Goal: Navigation & Orientation: Find specific page/section

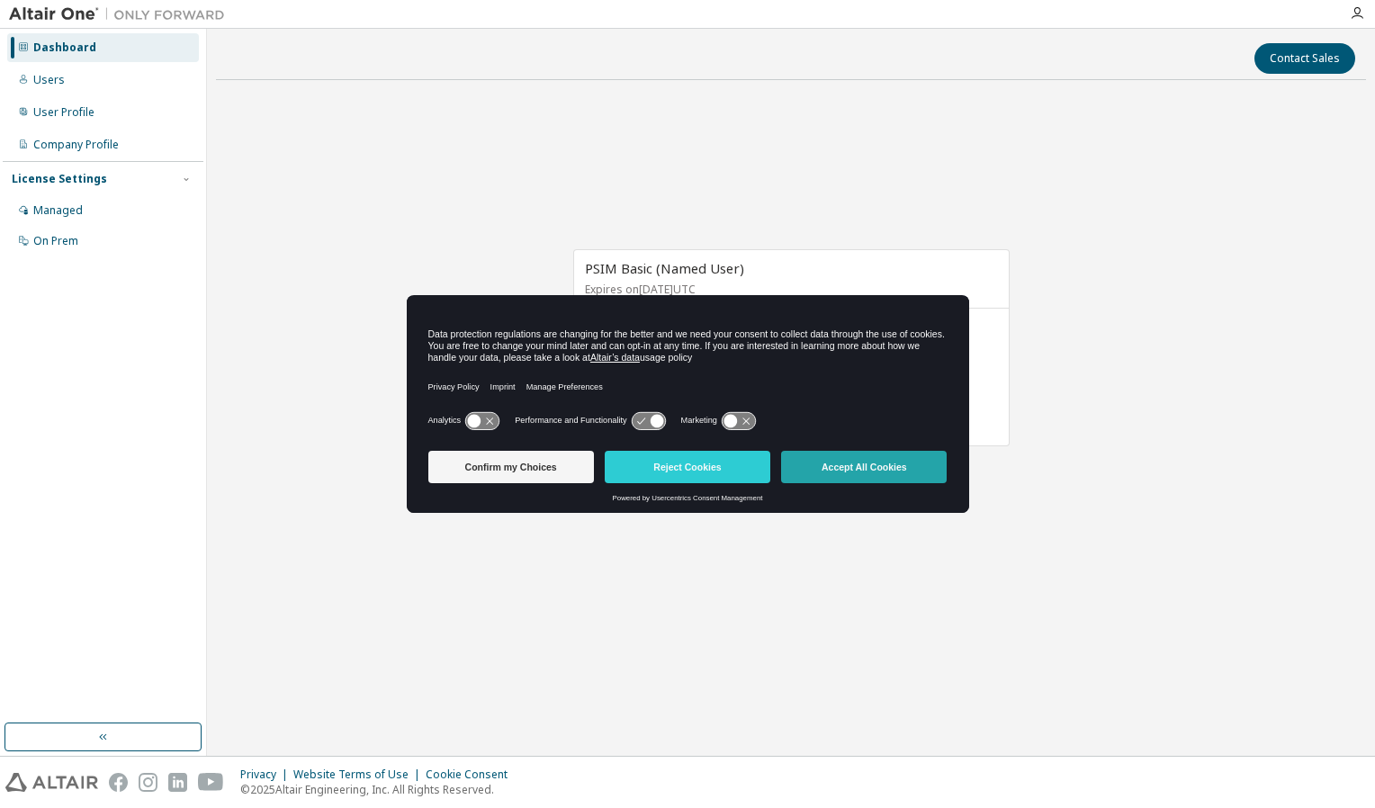
click at [904, 474] on button "Accept All Cookies" at bounding box center [864, 467] width 166 height 32
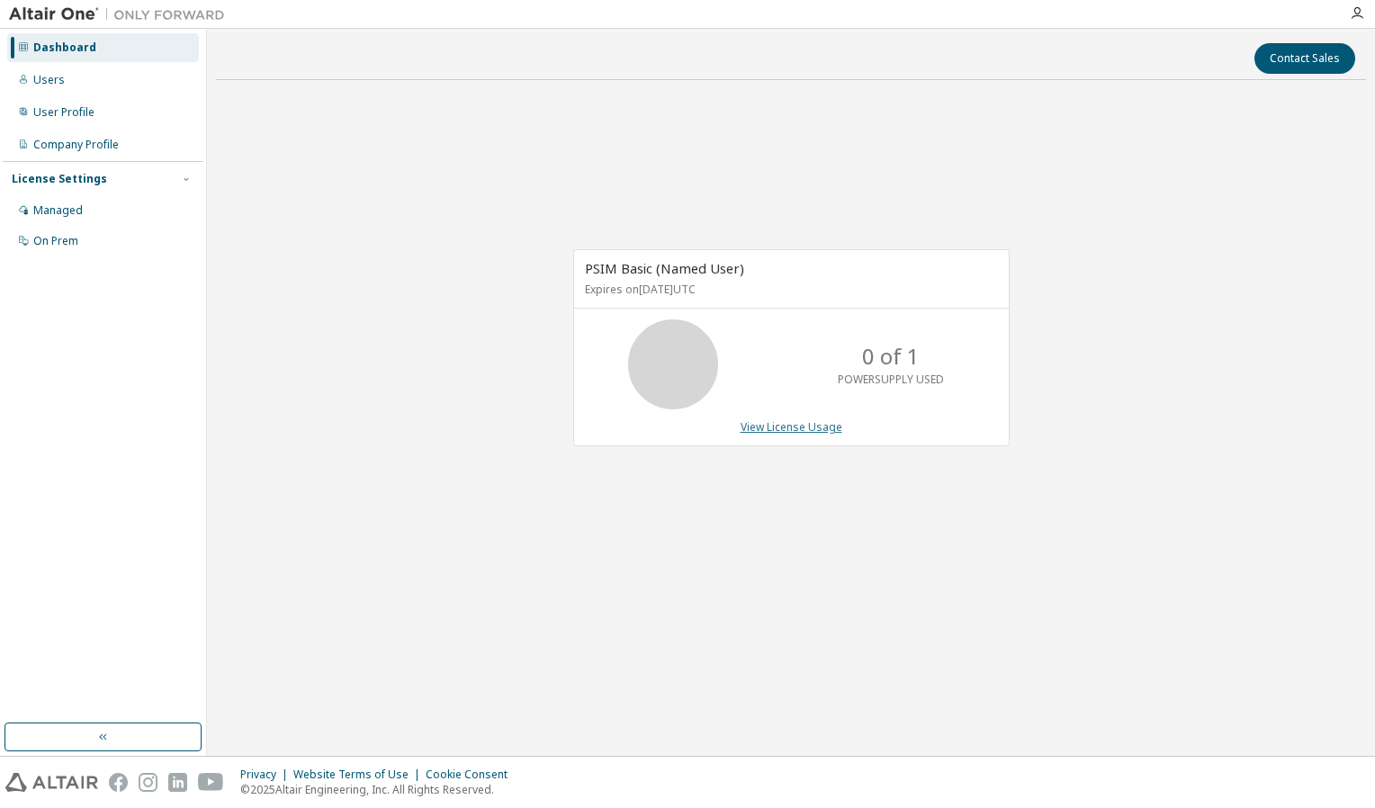
click at [802, 427] on link "View License Usage" at bounding box center [792, 426] width 102 height 15
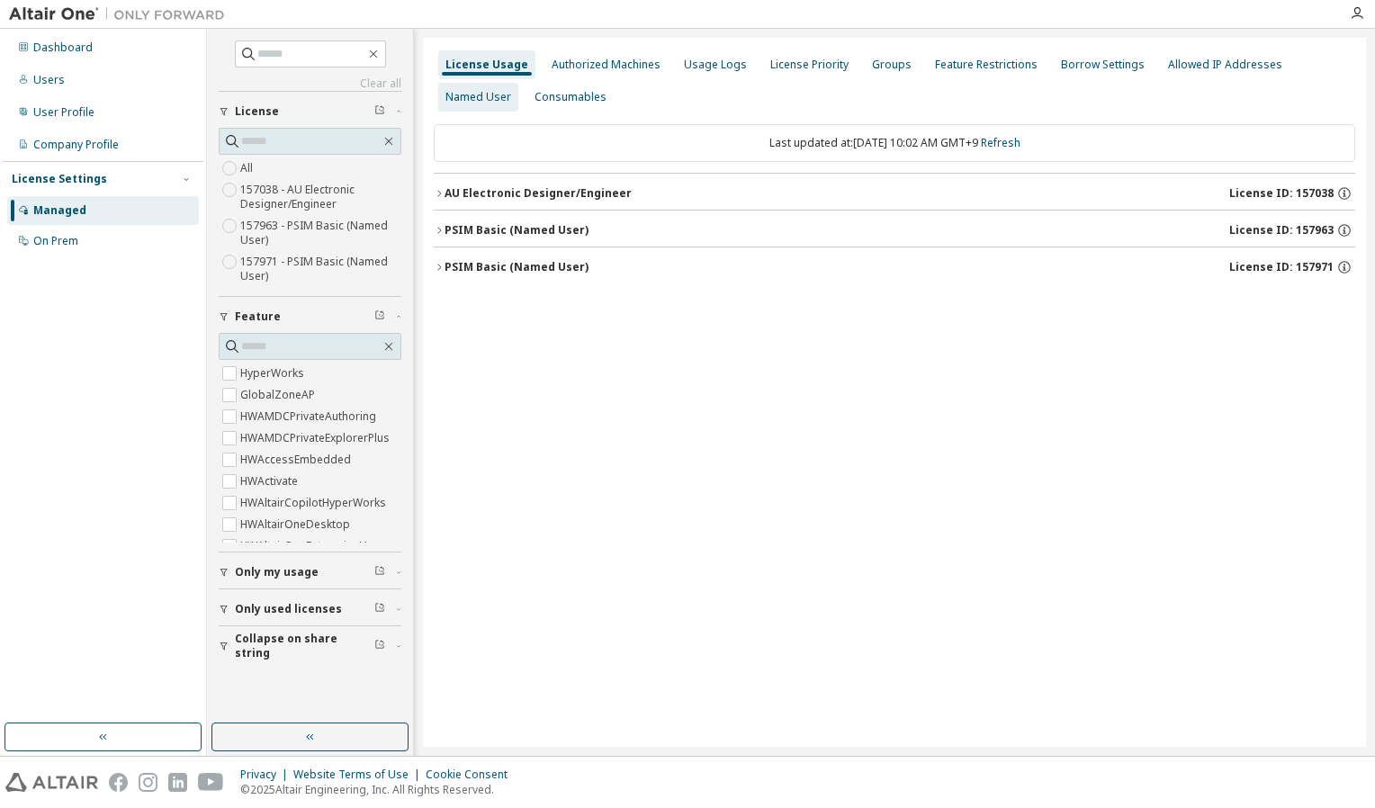
click at [511, 90] on div "Named User" at bounding box center [478, 97] width 66 height 14
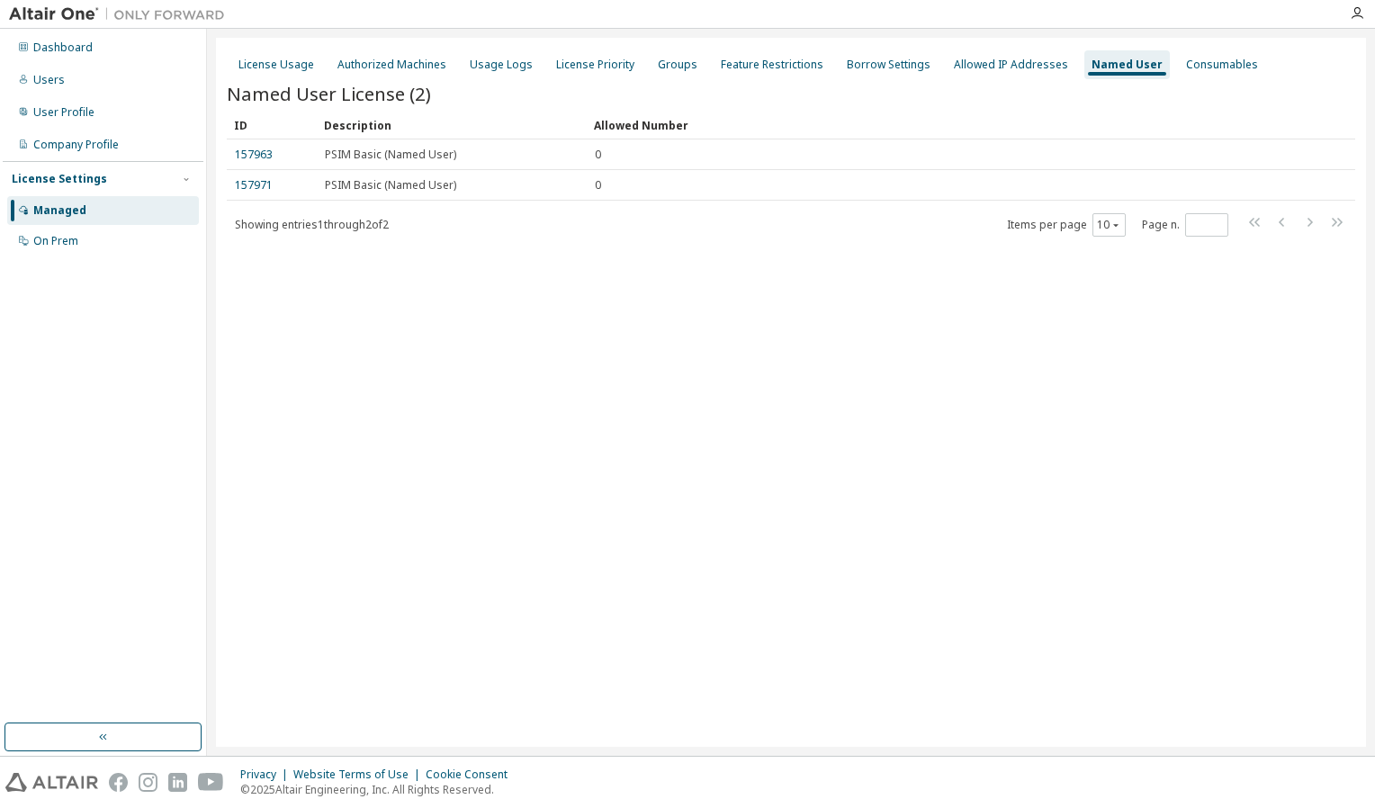
click at [1304, 71] on div "License Usage Authorized Machines Usage Logs License Priority Groups Feature Re…" at bounding box center [791, 65] width 1129 height 32
click at [588, 62] on div "License Priority" at bounding box center [595, 65] width 78 height 14
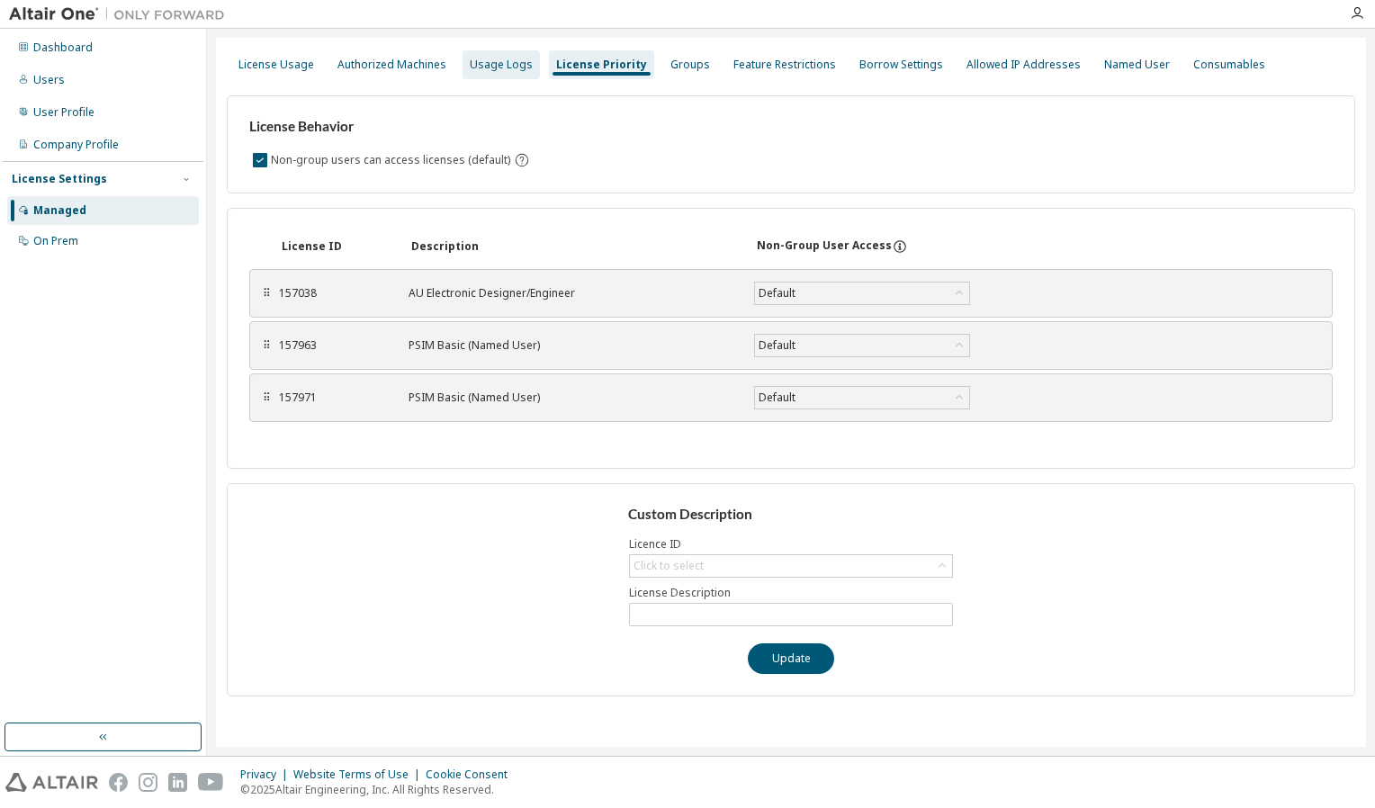
click at [493, 76] on div "Usage Logs" at bounding box center [501, 64] width 77 height 29
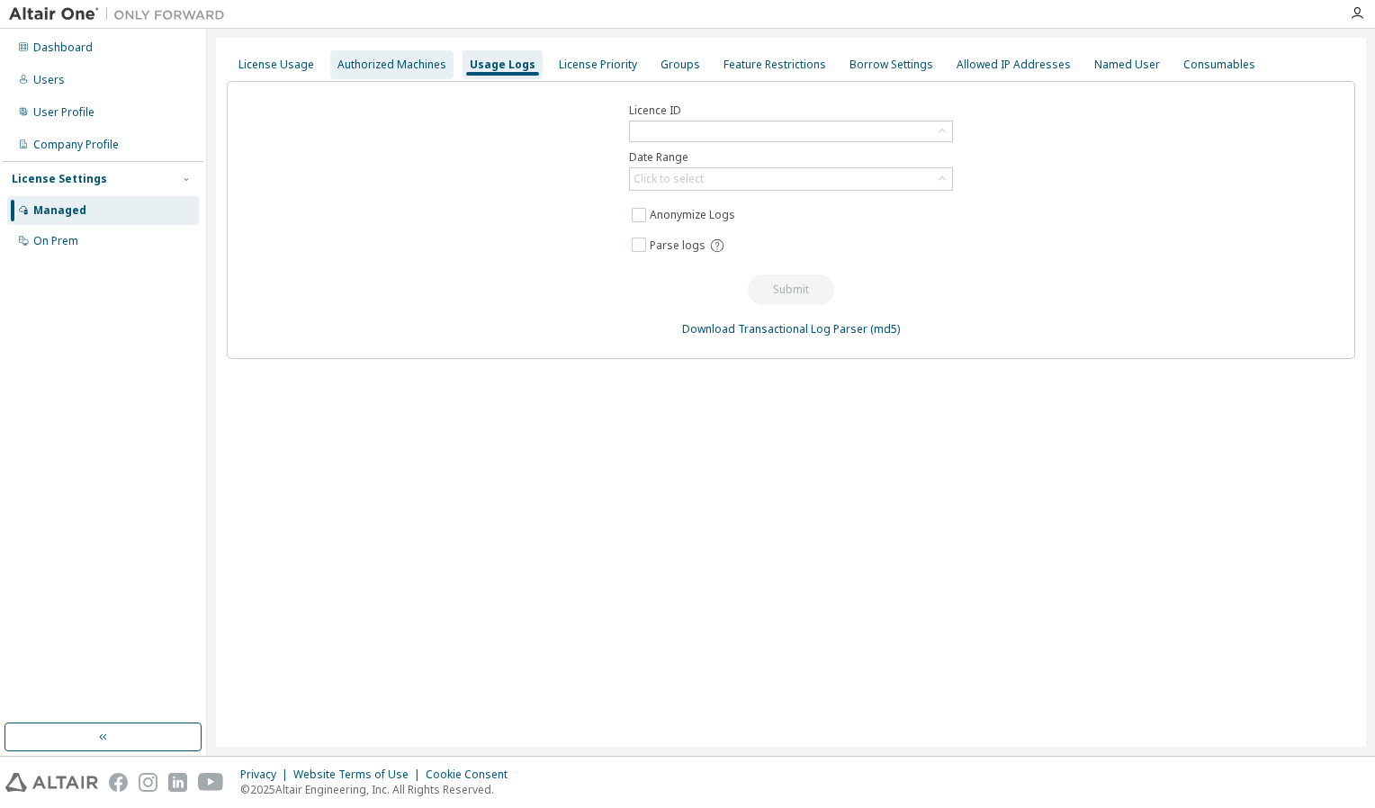
click at [397, 64] on div "Authorized Machines" at bounding box center [391, 65] width 109 height 14
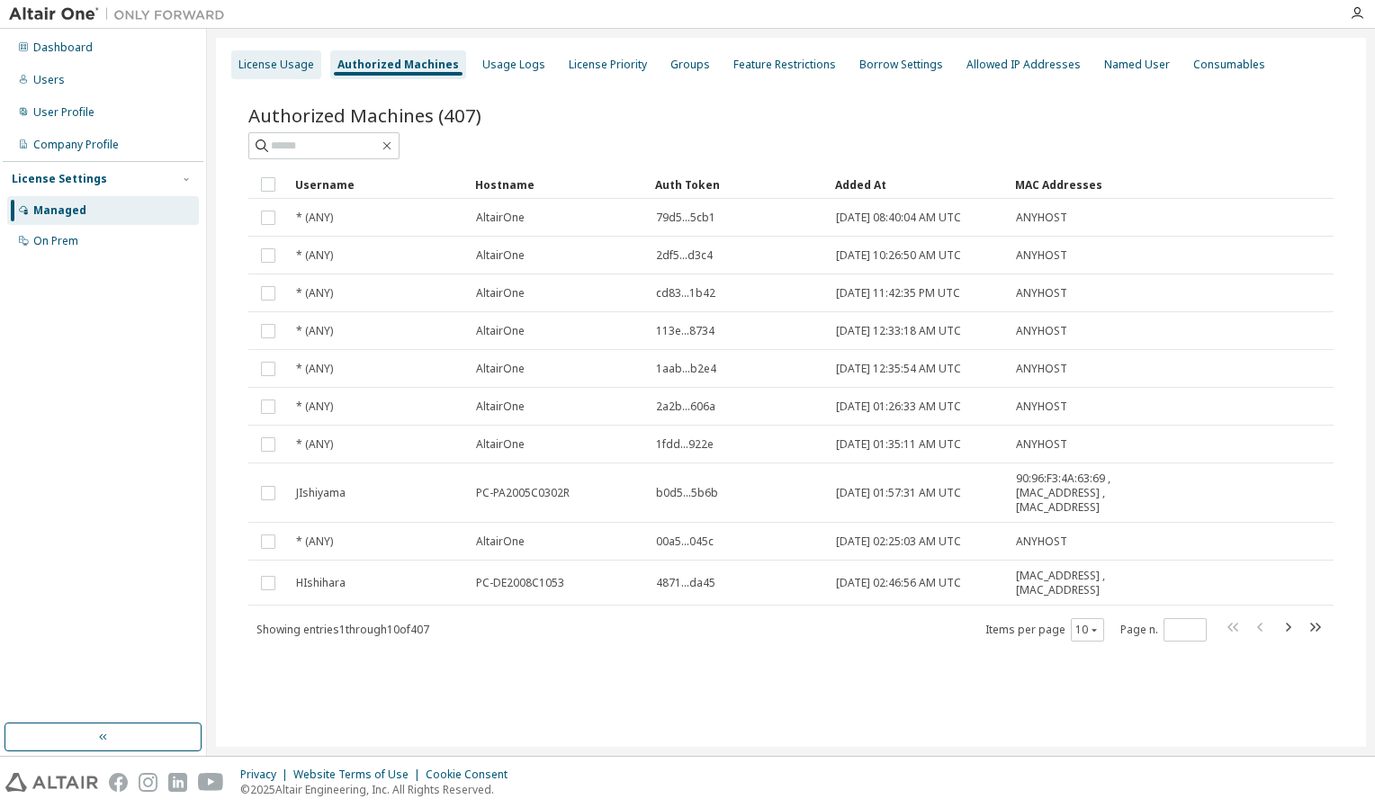
click at [292, 60] on div "License Usage" at bounding box center [276, 65] width 76 height 14
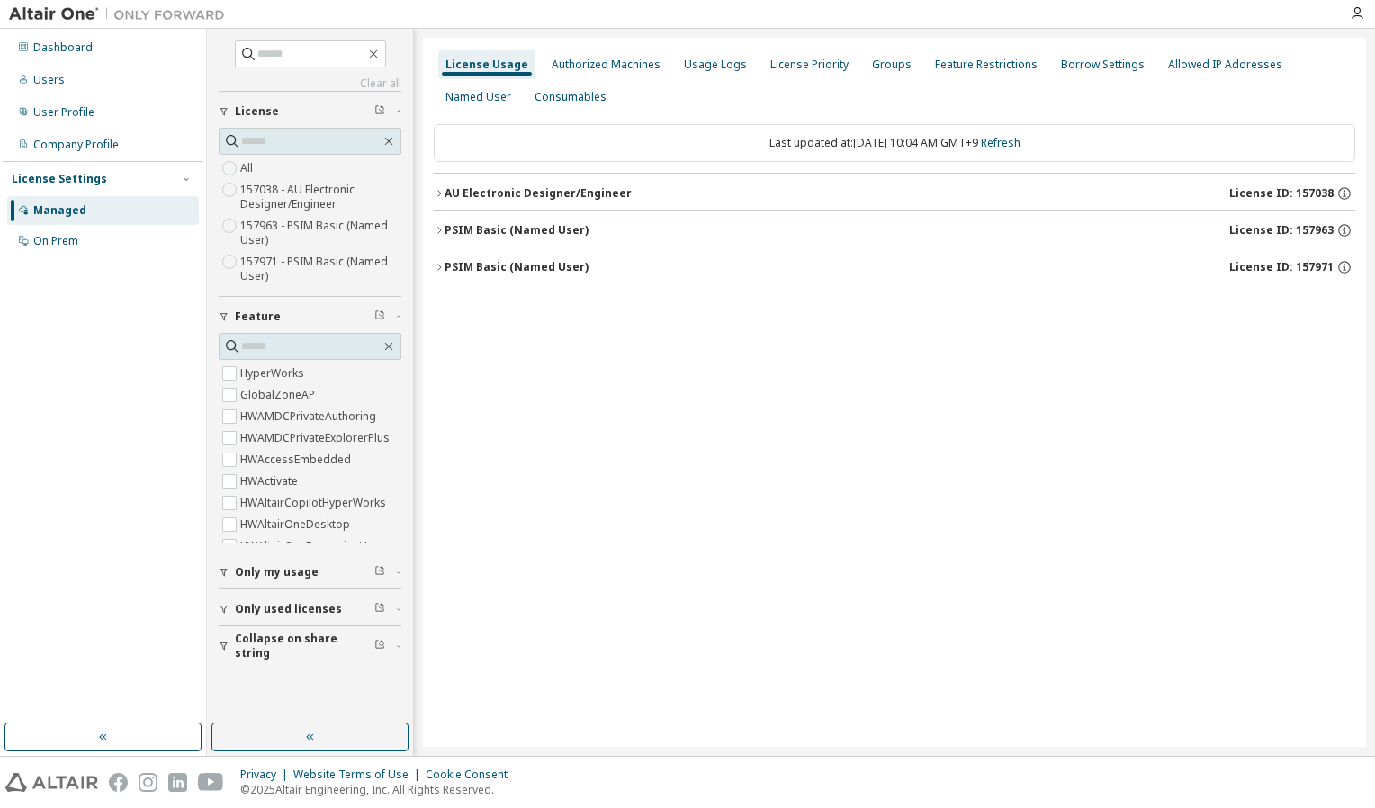
click at [436, 193] on icon "button" at bounding box center [439, 193] width 11 height 11
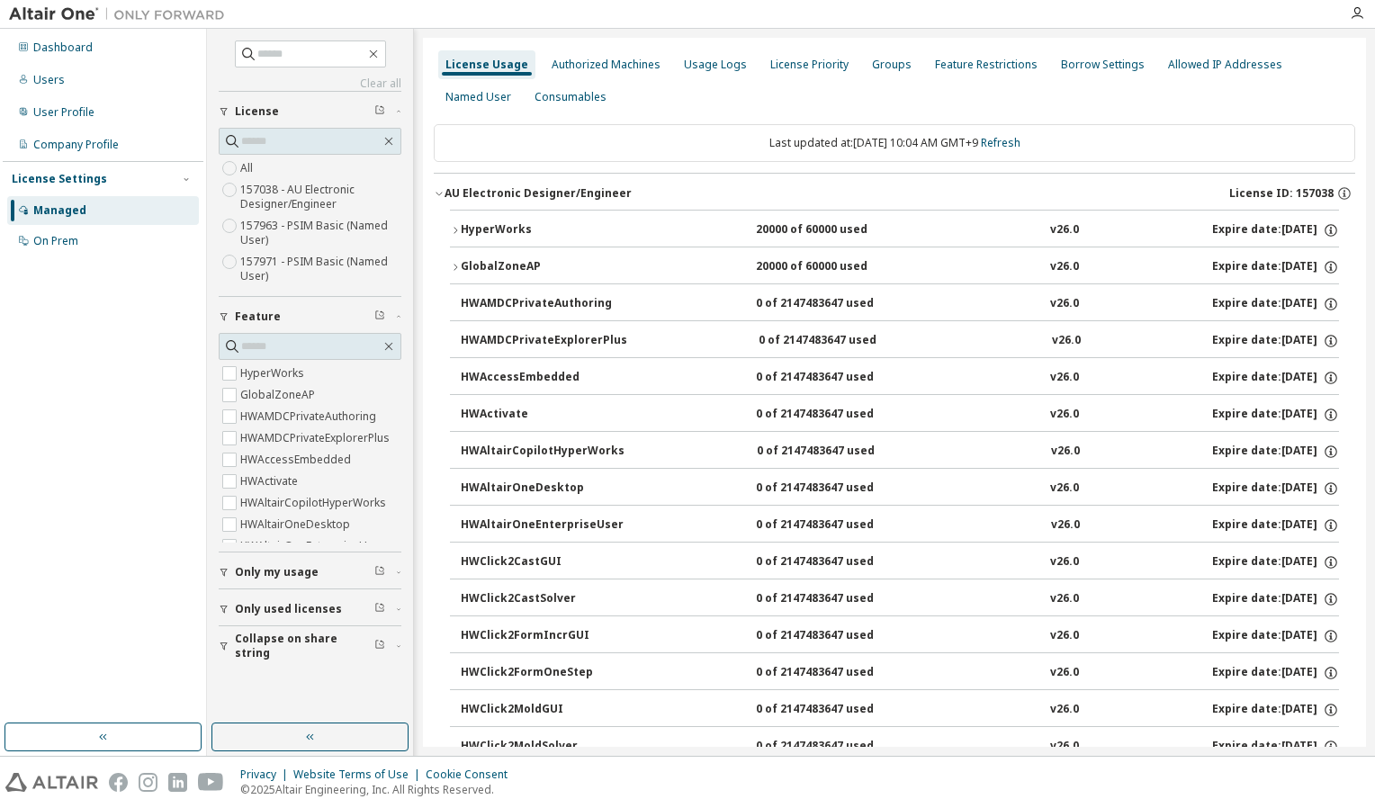
click at [436, 193] on icon "button" at bounding box center [439, 193] width 11 height 11
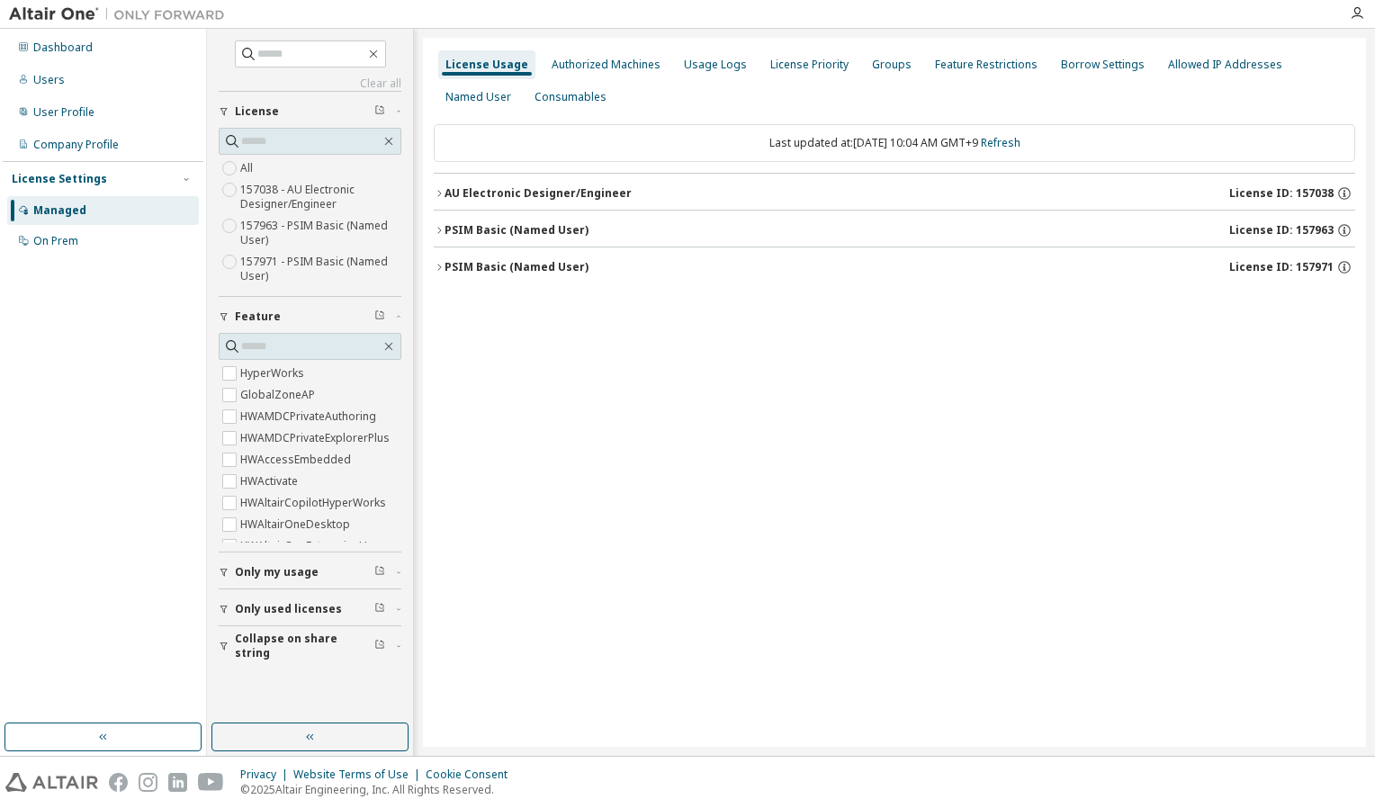
click at [437, 236] on button "PSIM Basic (Named User) License ID: 157963" at bounding box center [895, 231] width 922 height 40
click at [437, 268] on icon "button" at bounding box center [439, 267] width 11 height 11
click at [1347, 229] on icon "button" at bounding box center [1344, 230] width 16 height 16
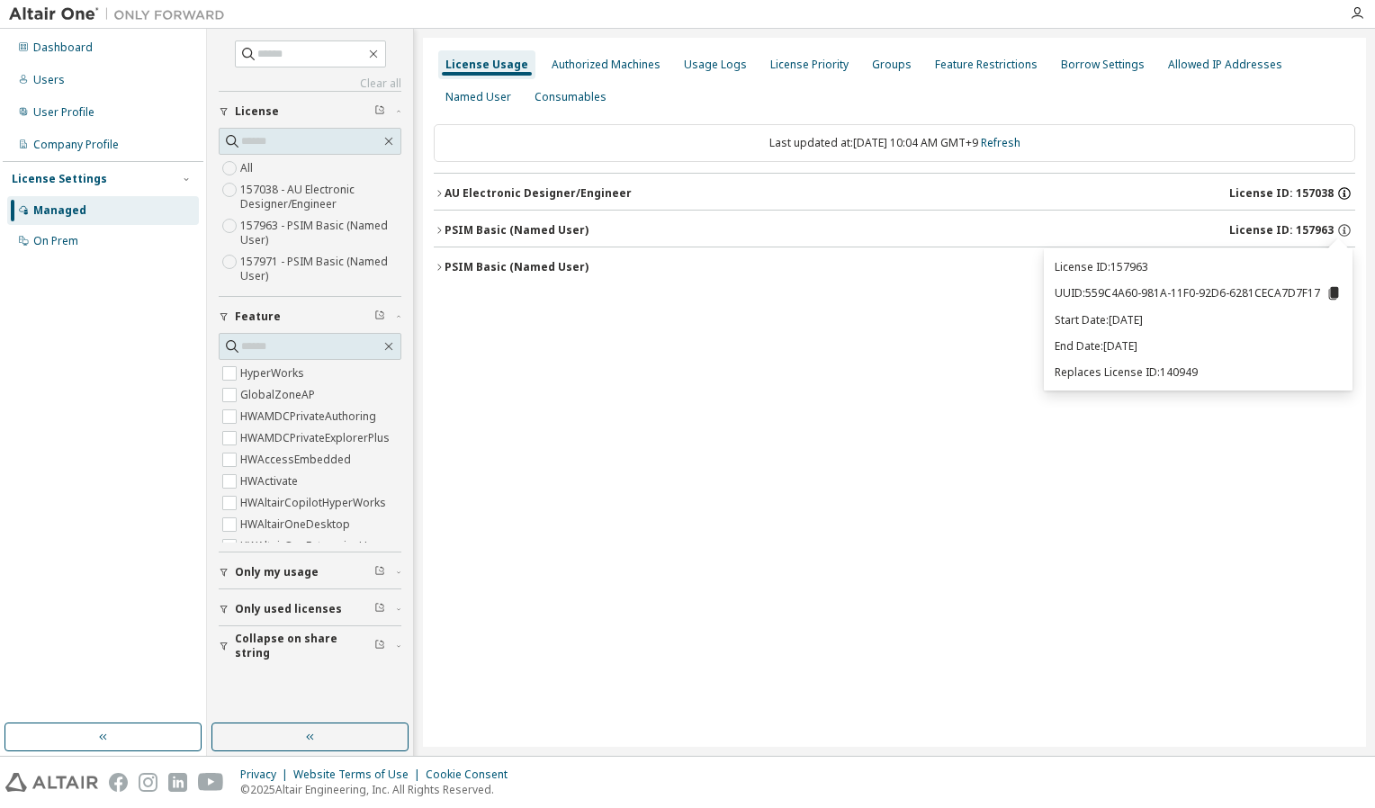
click at [1341, 189] on icon "button" at bounding box center [1344, 193] width 13 height 13
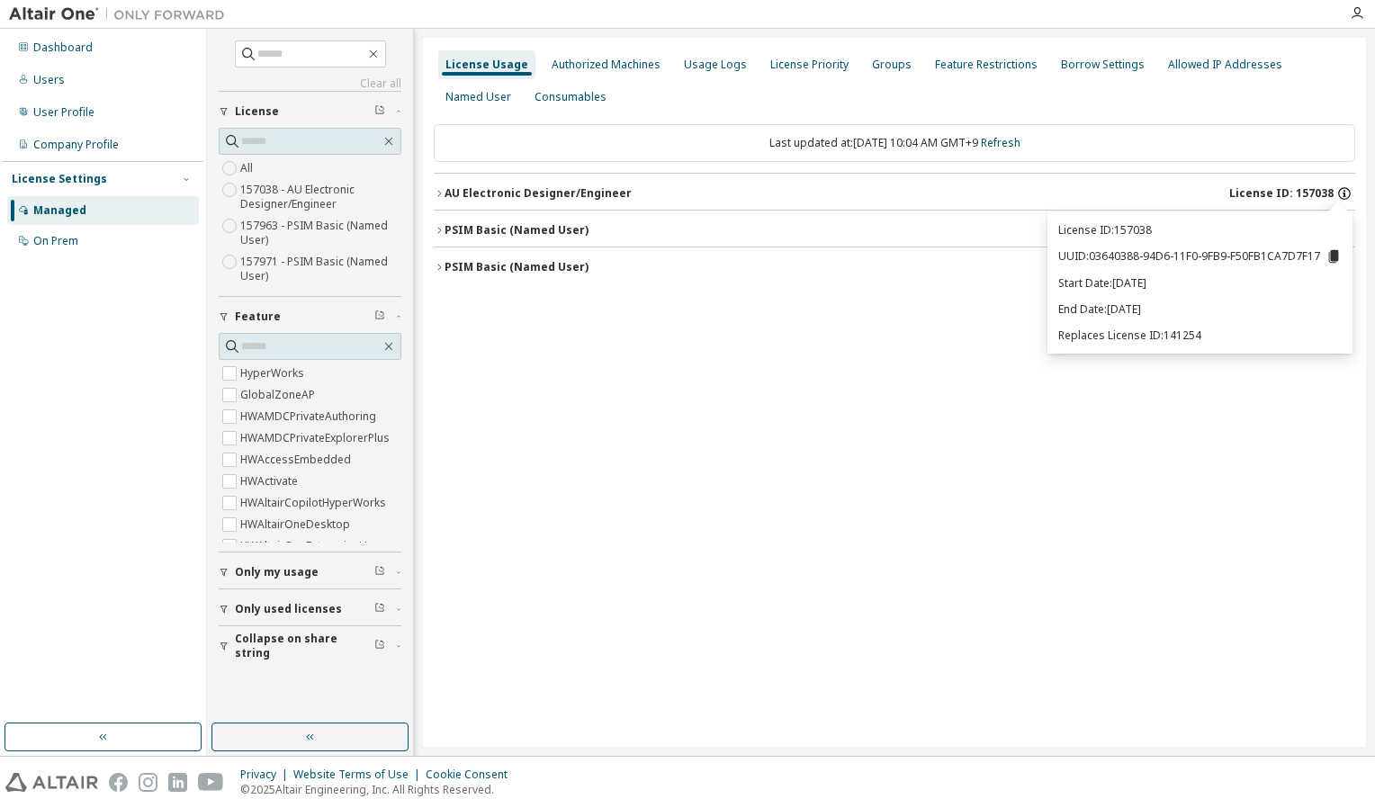
click at [1341, 189] on icon "button" at bounding box center [1344, 193] width 13 height 13
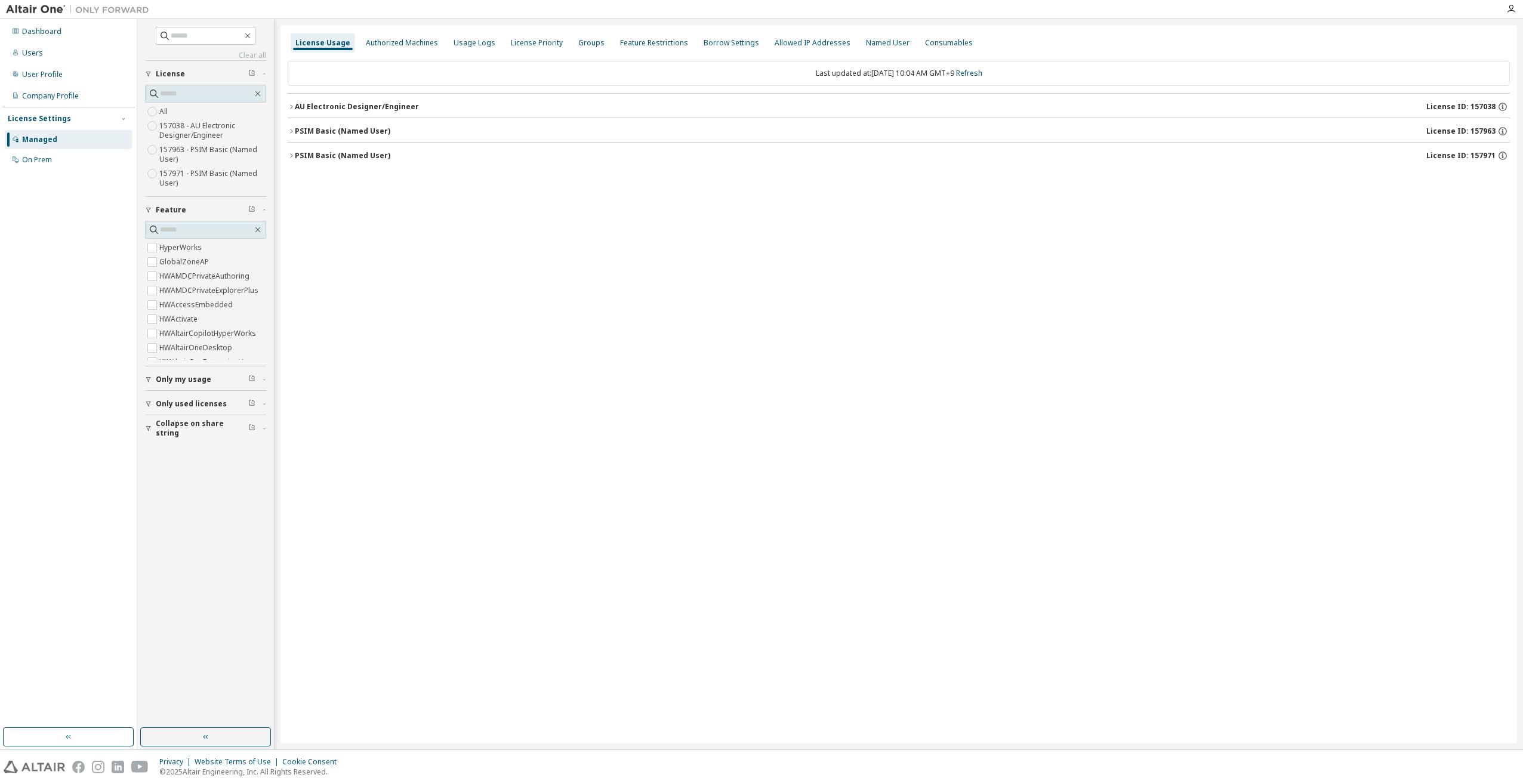
click at [290, 130] on icon "button" at bounding box center [291, 131] width 7 height 7
click at [293, 184] on icon "button" at bounding box center [291, 185] width 7 height 7
click at [292, 107] on icon "button" at bounding box center [291, 106] width 3 height 4
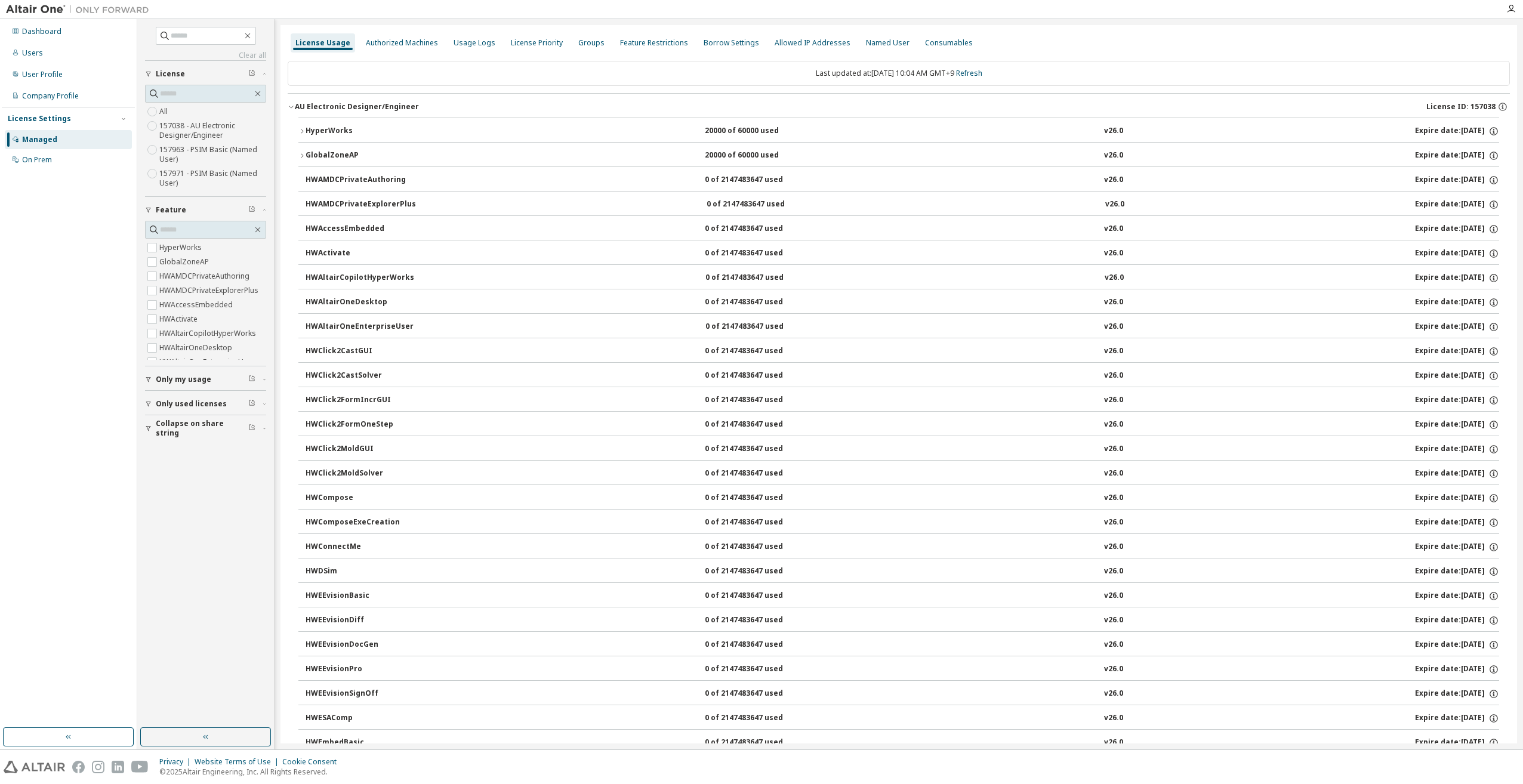
click at [289, 103] on button "AU Electronic Designer/Engineer License ID: 157038" at bounding box center [898, 107] width 1222 height 27
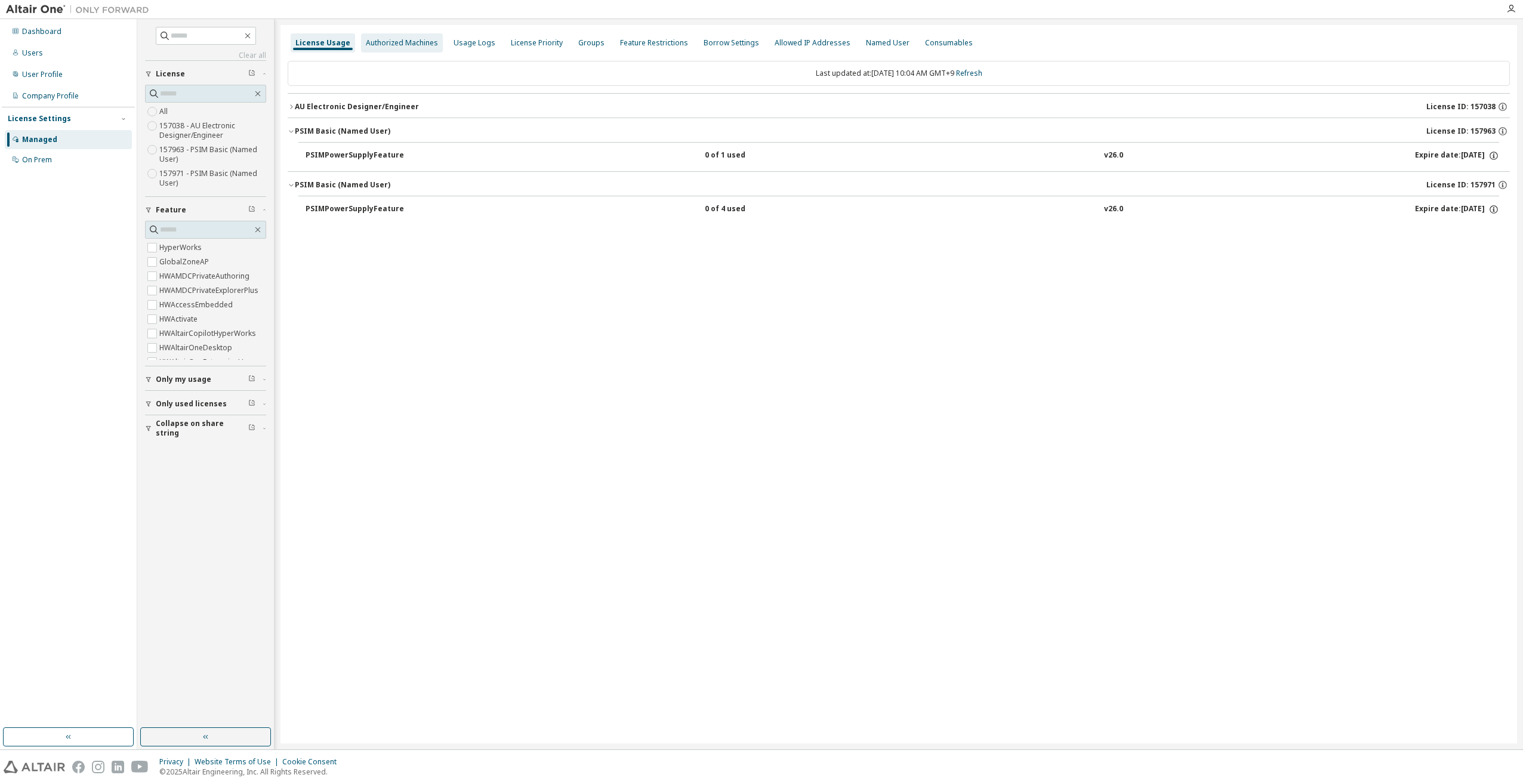
click at [377, 42] on div "Authorized Machines" at bounding box center [402, 43] width 72 height 9
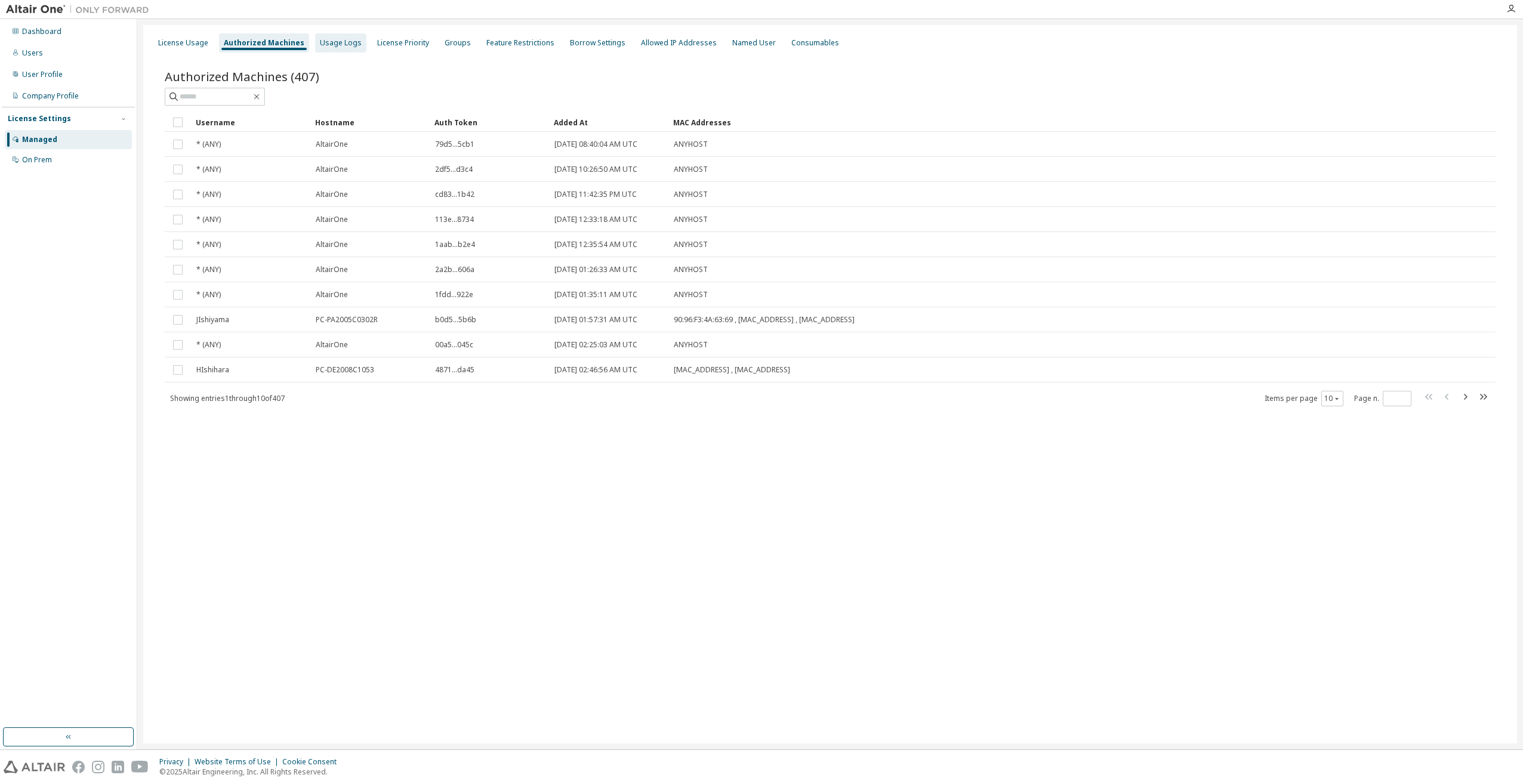
click at [332, 44] on div "Usage Logs" at bounding box center [340, 43] width 42 height 9
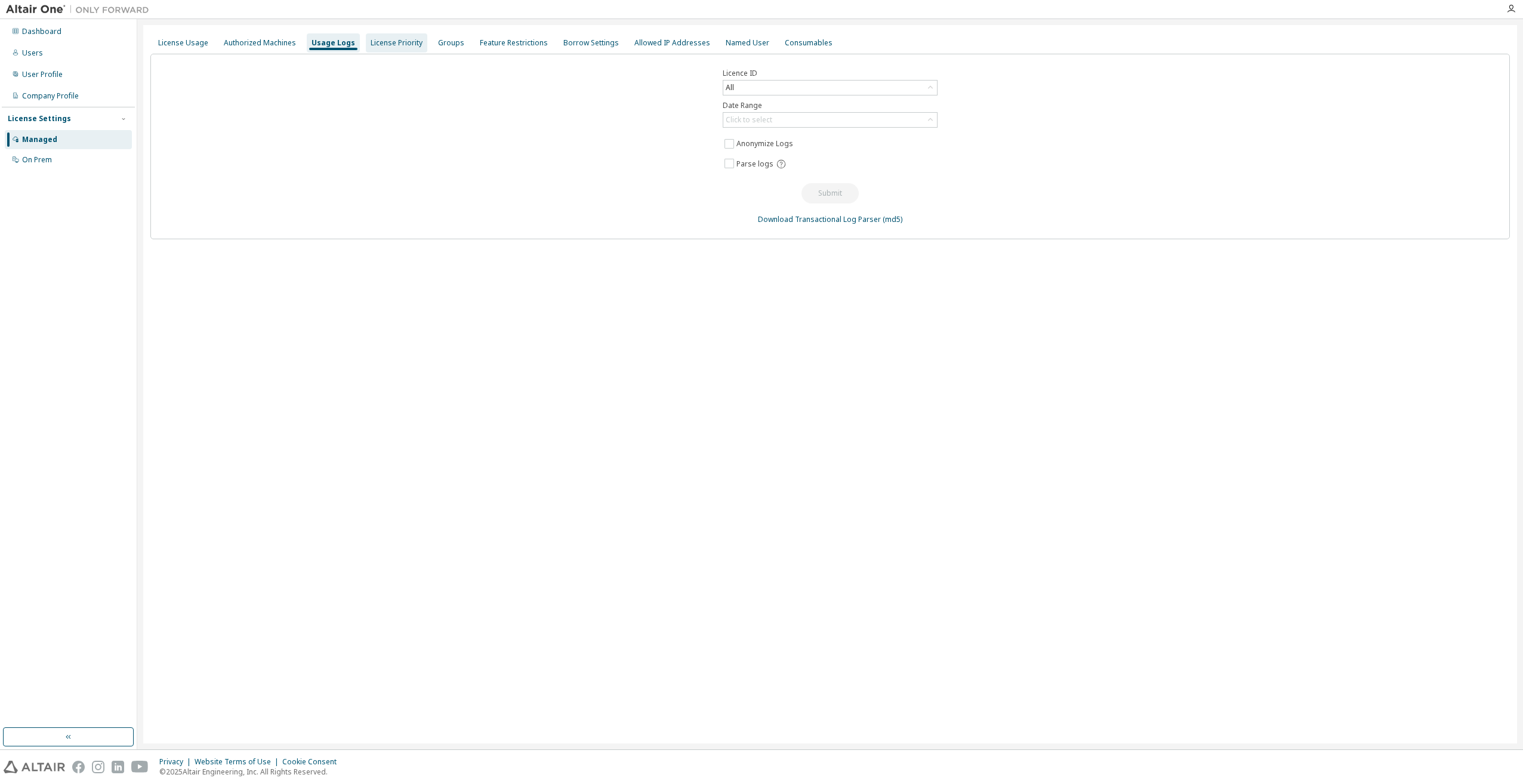
click at [377, 42] on div "License Priority" at bounding box center [396, 43] width 52 height 9
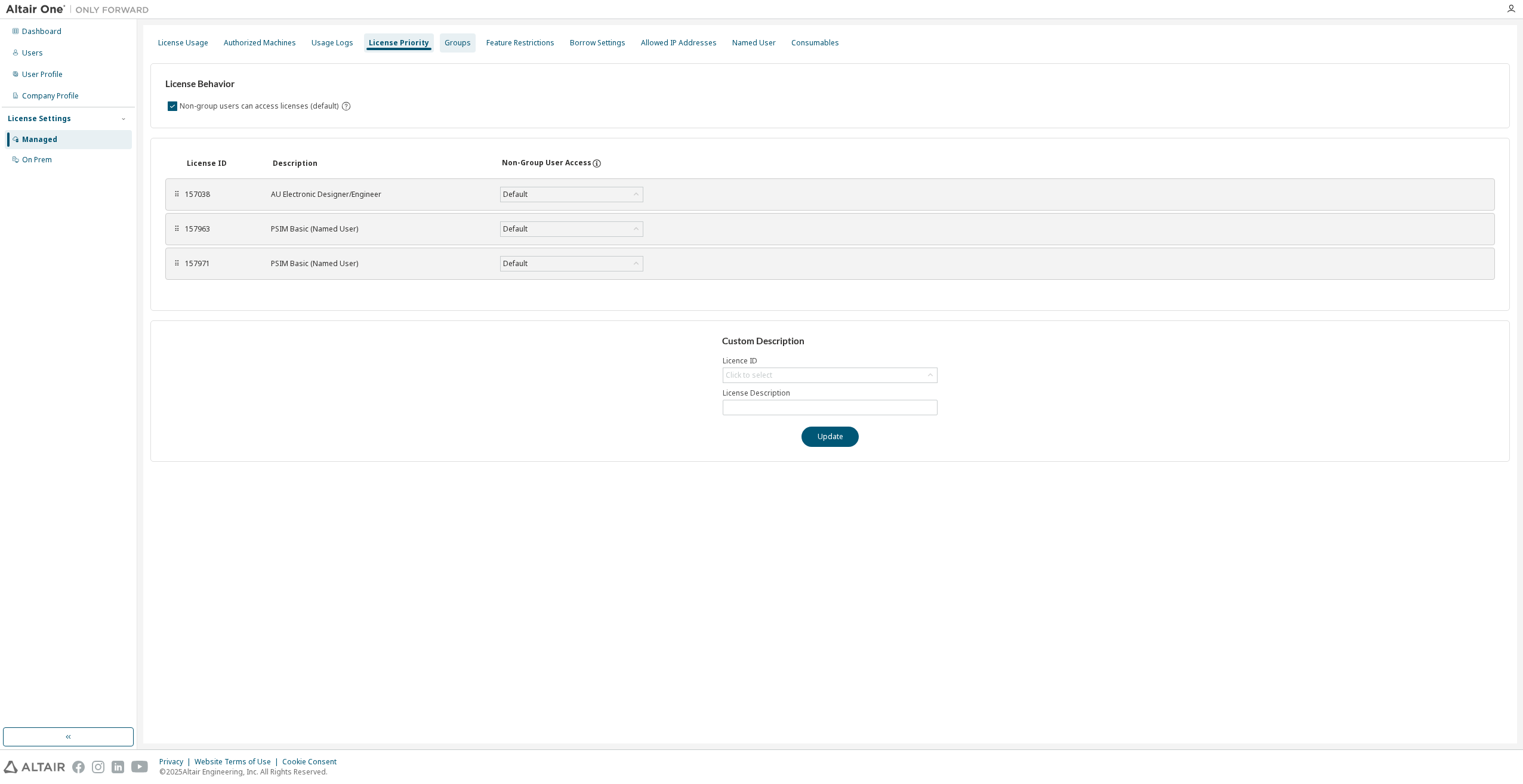
click at [444, 42] on div "Groups" at bounding box center [457, 43] width 27 height 9
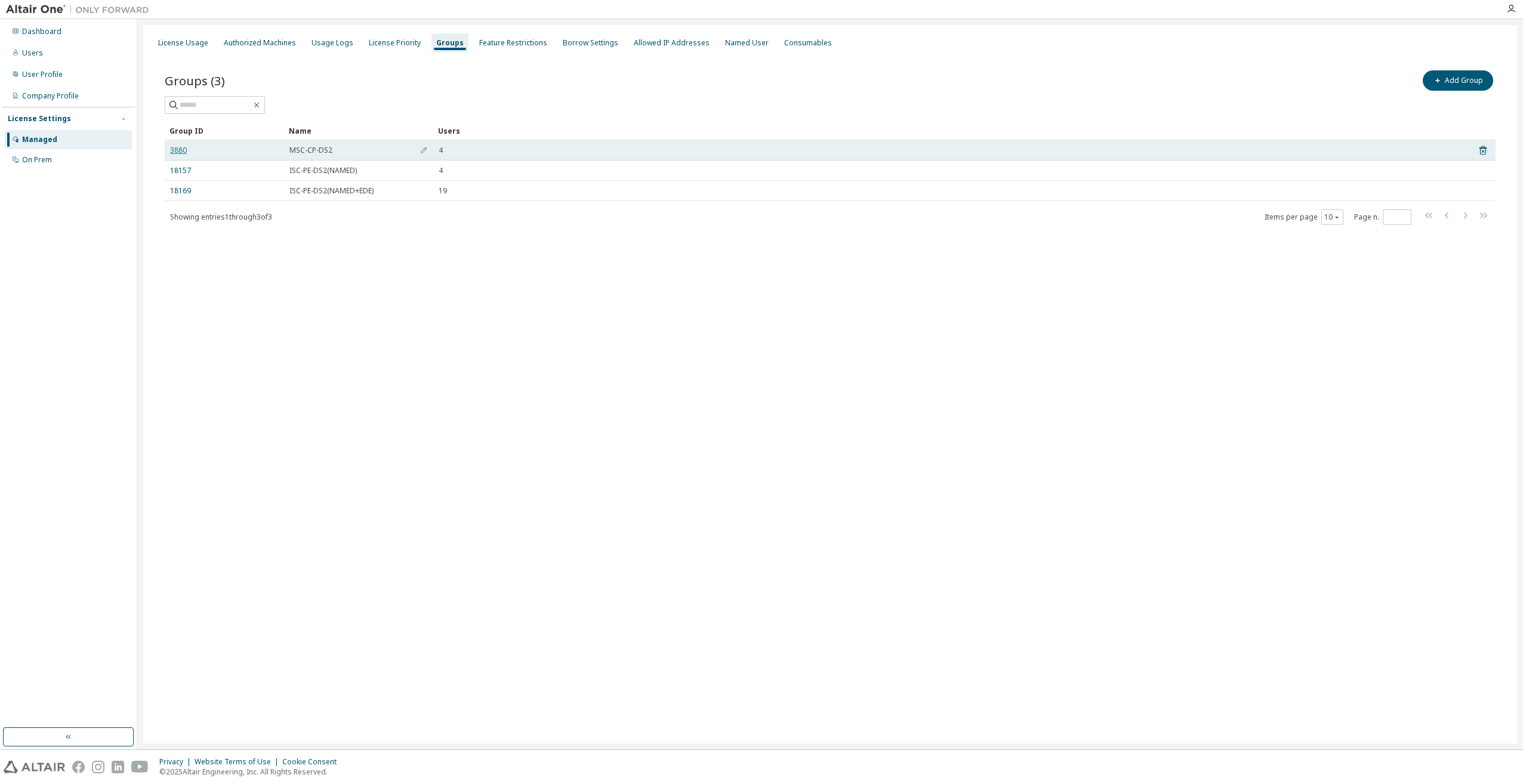
click at [176, 152] on link "3880" at bounding box center [178, 150] width 17 height 9
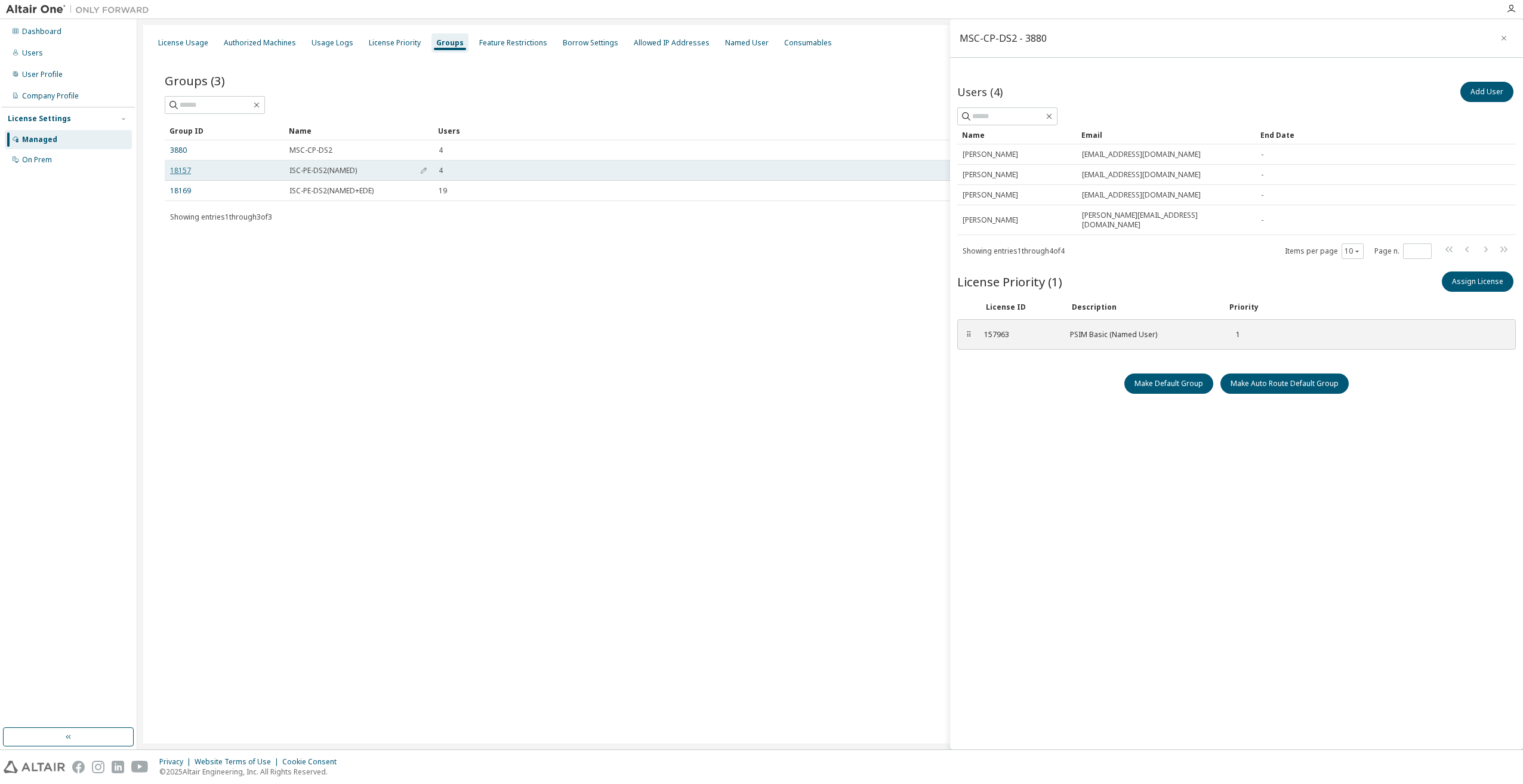
click at [180, 170] on link "18157" at bounding box center [180, 170] width 21 height 9
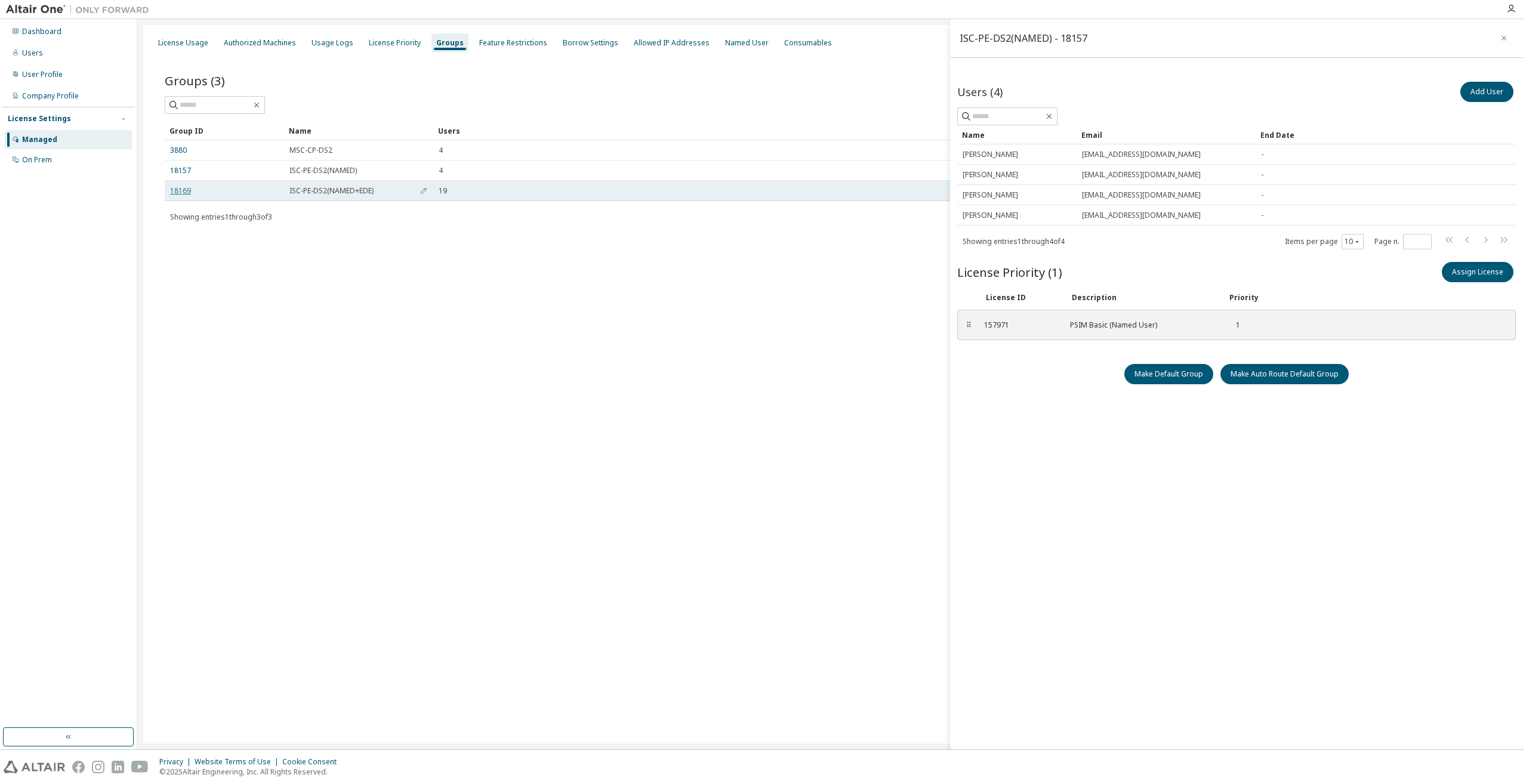
click at [179, 190] on link "18169" at bounding box center [180, 191] width 21 height 9
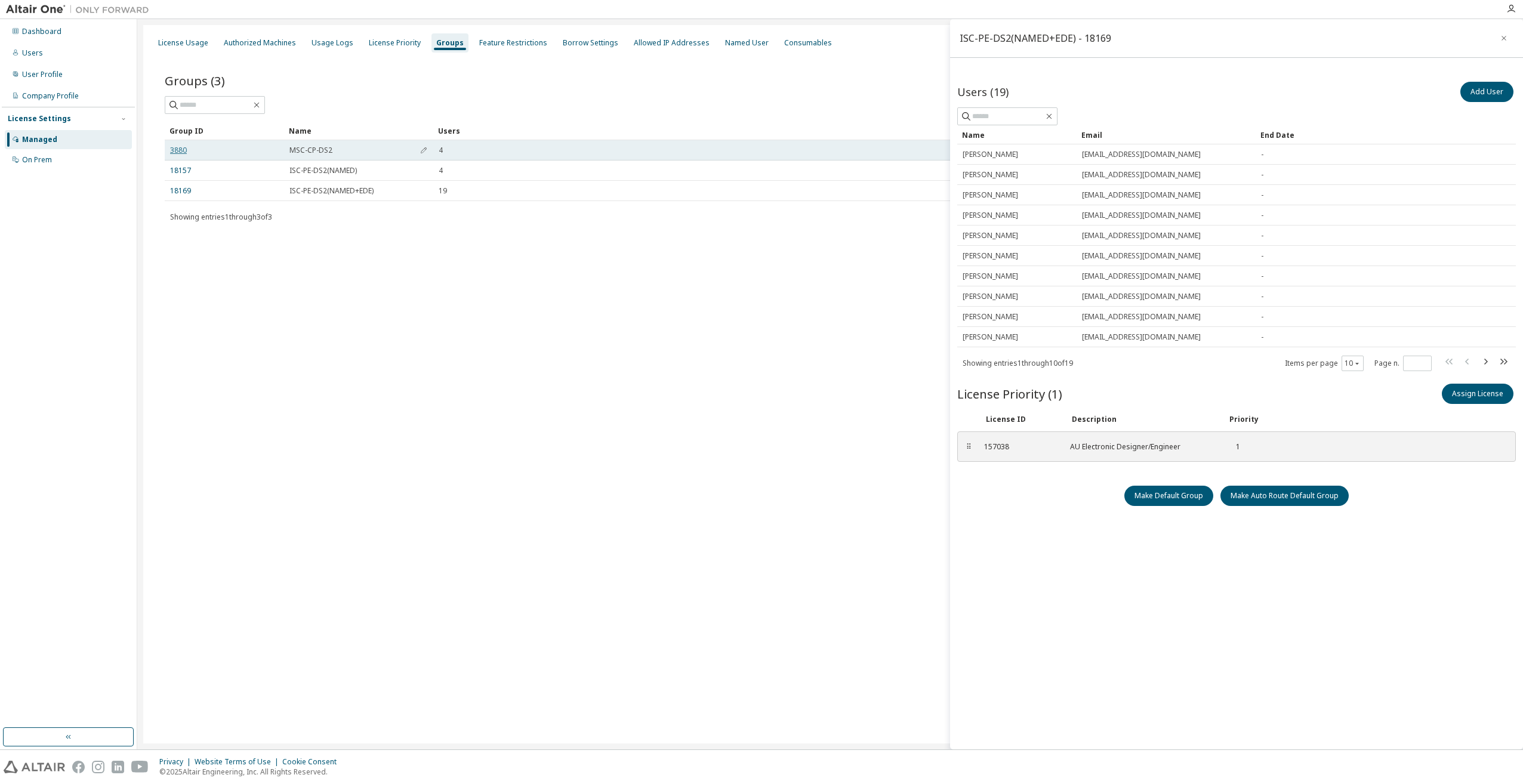
click at [176, 150] on link "3880" at bounding box center [178, 150] width 17 height 9
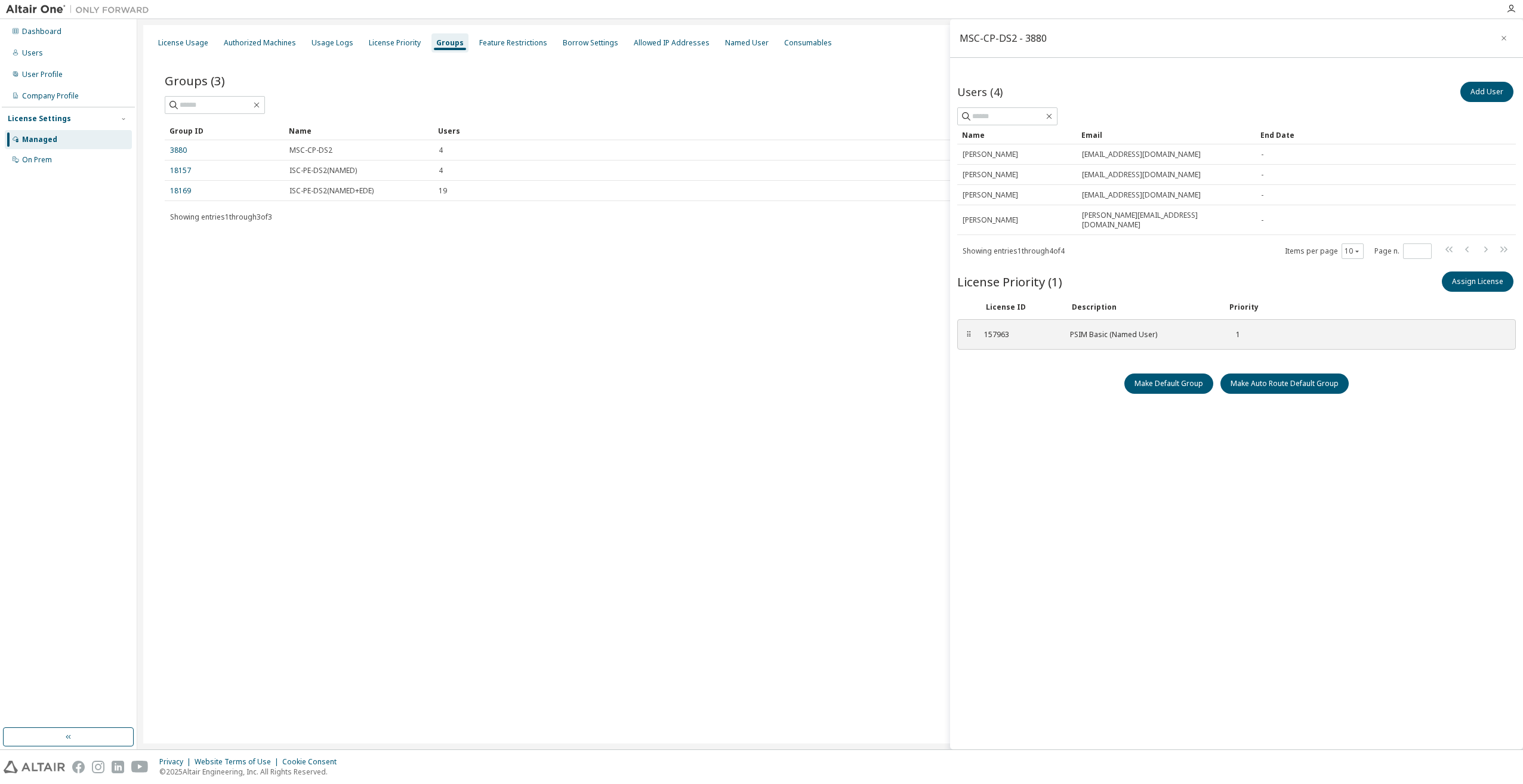
click at [233, 241] on div "Groups (3) Add Group Clear Load Save Save As Field Operator Value Select filter…" at bounding box center [830, 155] width 1359 height 203
click at [36, 51] on div "Users" at bounding box center [32, 53] width 21 height 9
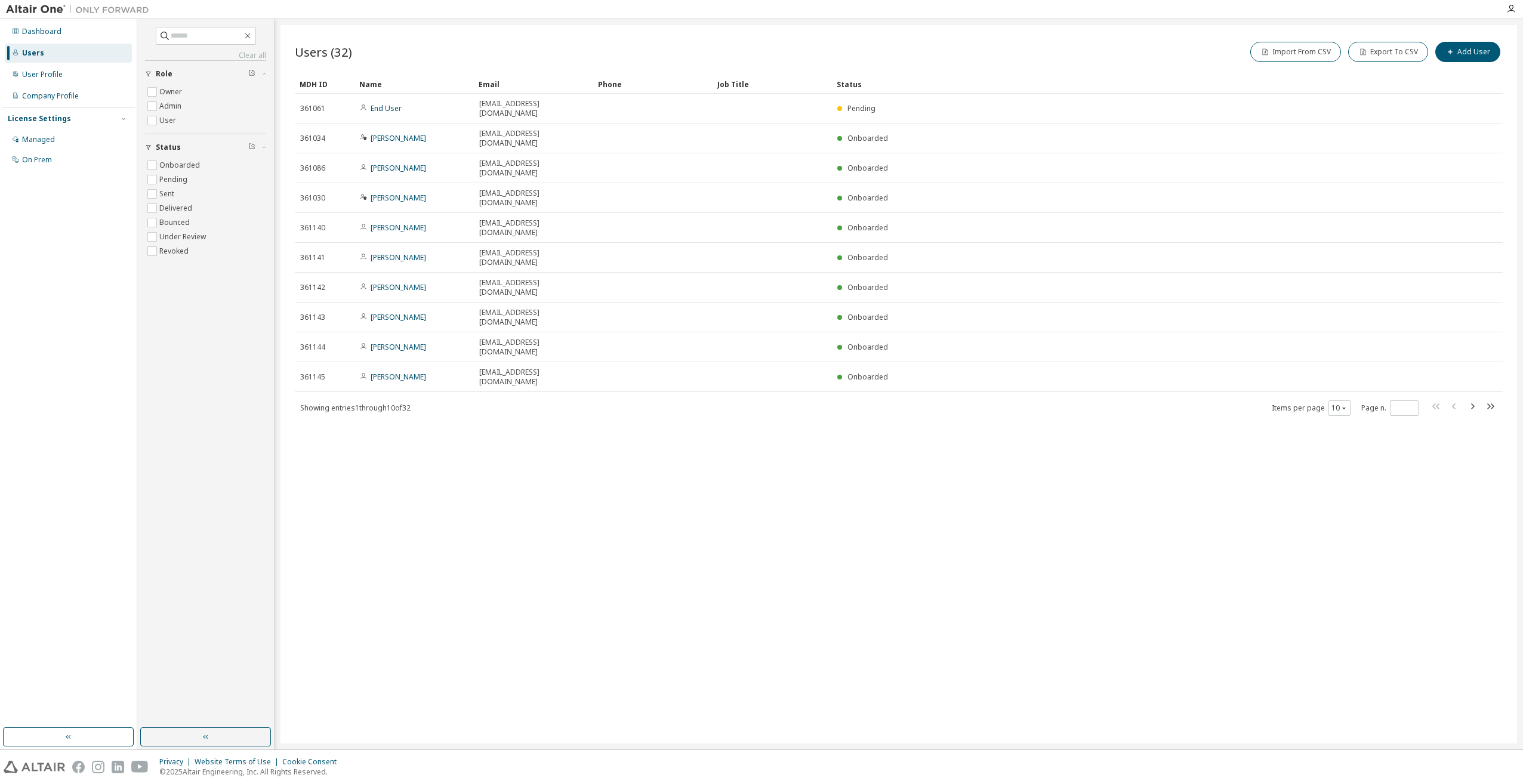
click at [36, 51] on div "Users" at bounding box center [32, 53] width 22 height 9
click at [45, 77] on div "User Profile" at bounding box center [42, 74] width 40 height 9
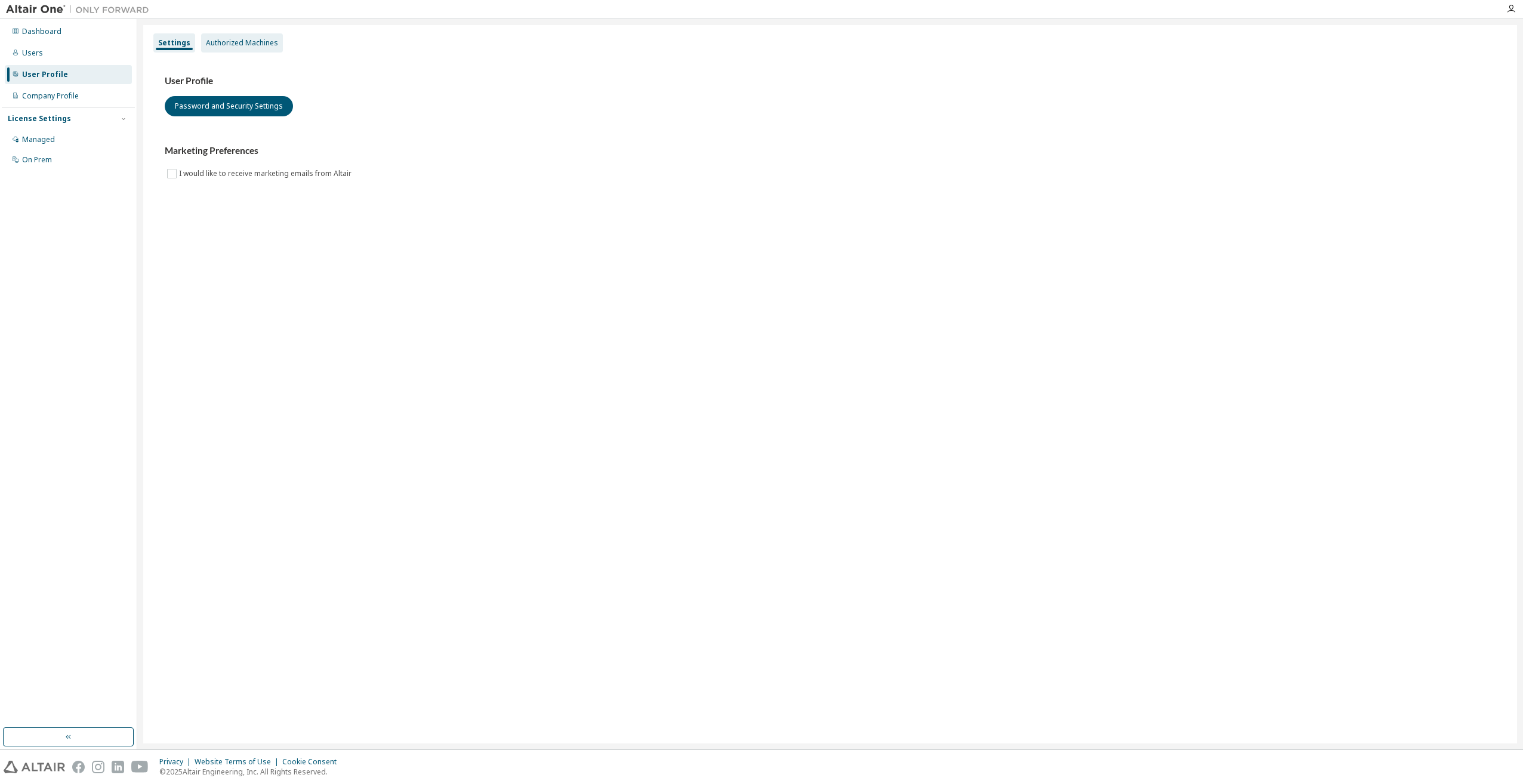
click at [223, 44] on div "Authorized Machines" at bounding box center [241, 43] width 72 height 9
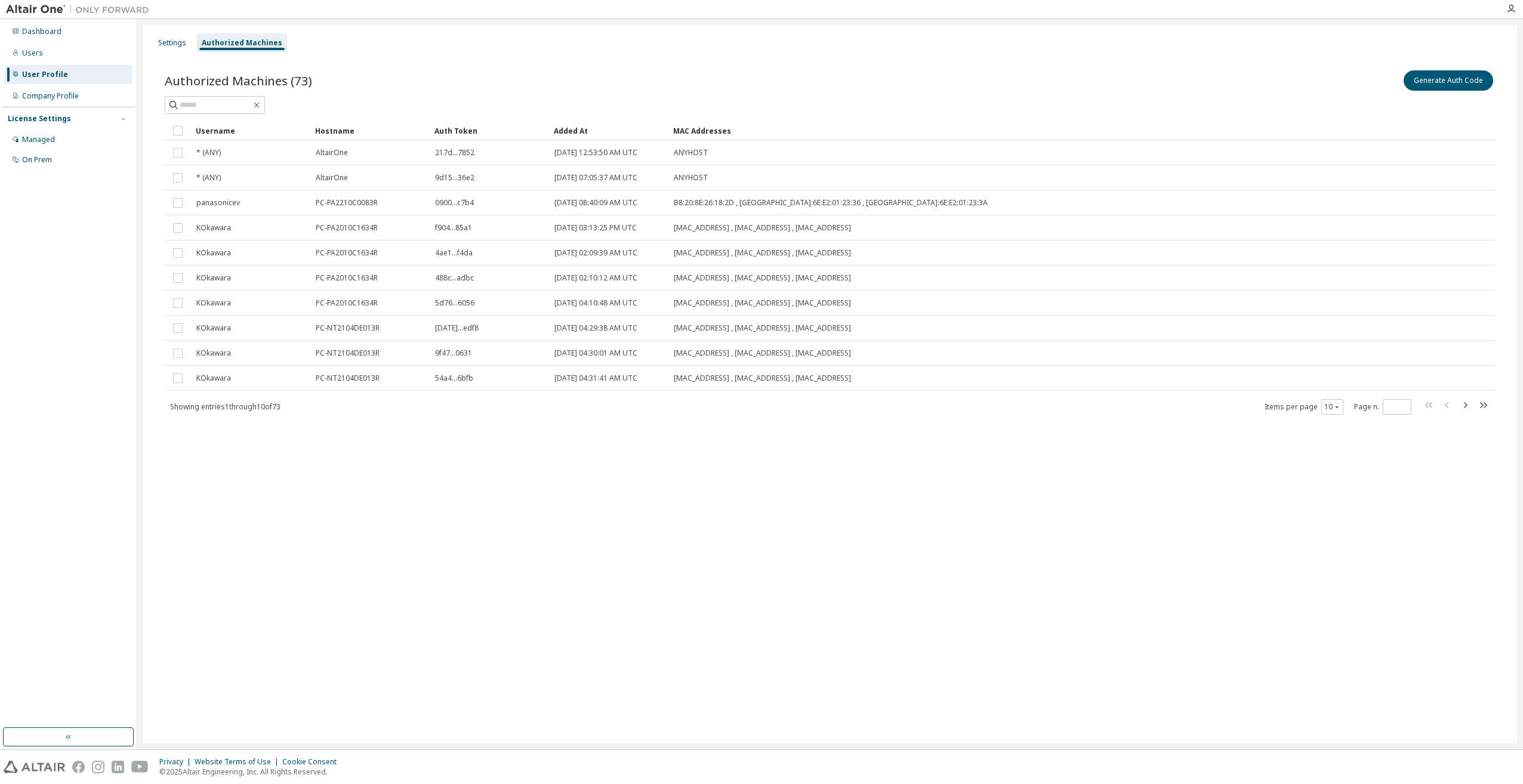
click at [911, 406] on icon "button" at bounding box center [1465, 405] width 3 height 6
type input "*"
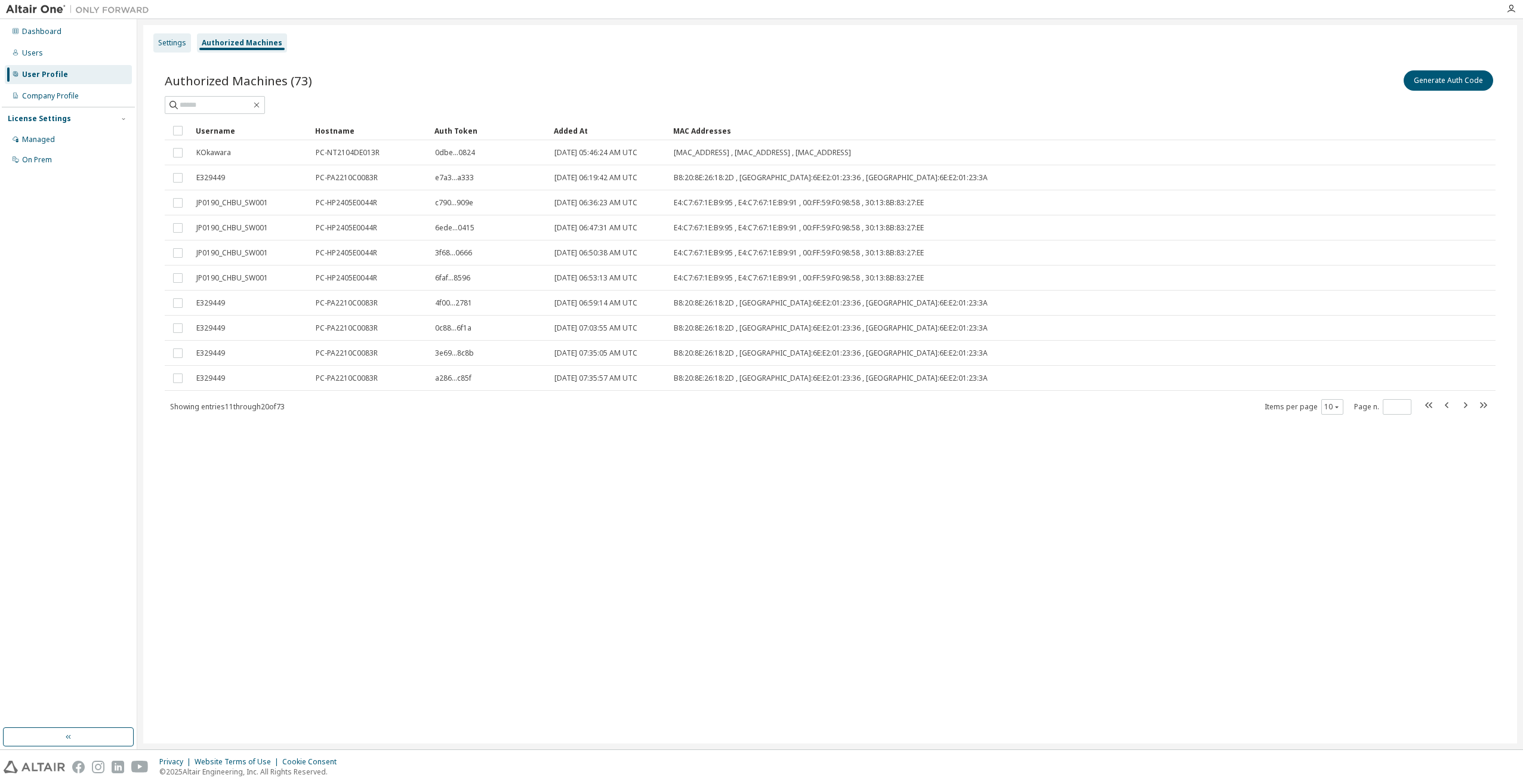
click at [172, 46] on div "Settings" at bounding box center [172, 43] width 28 height 9
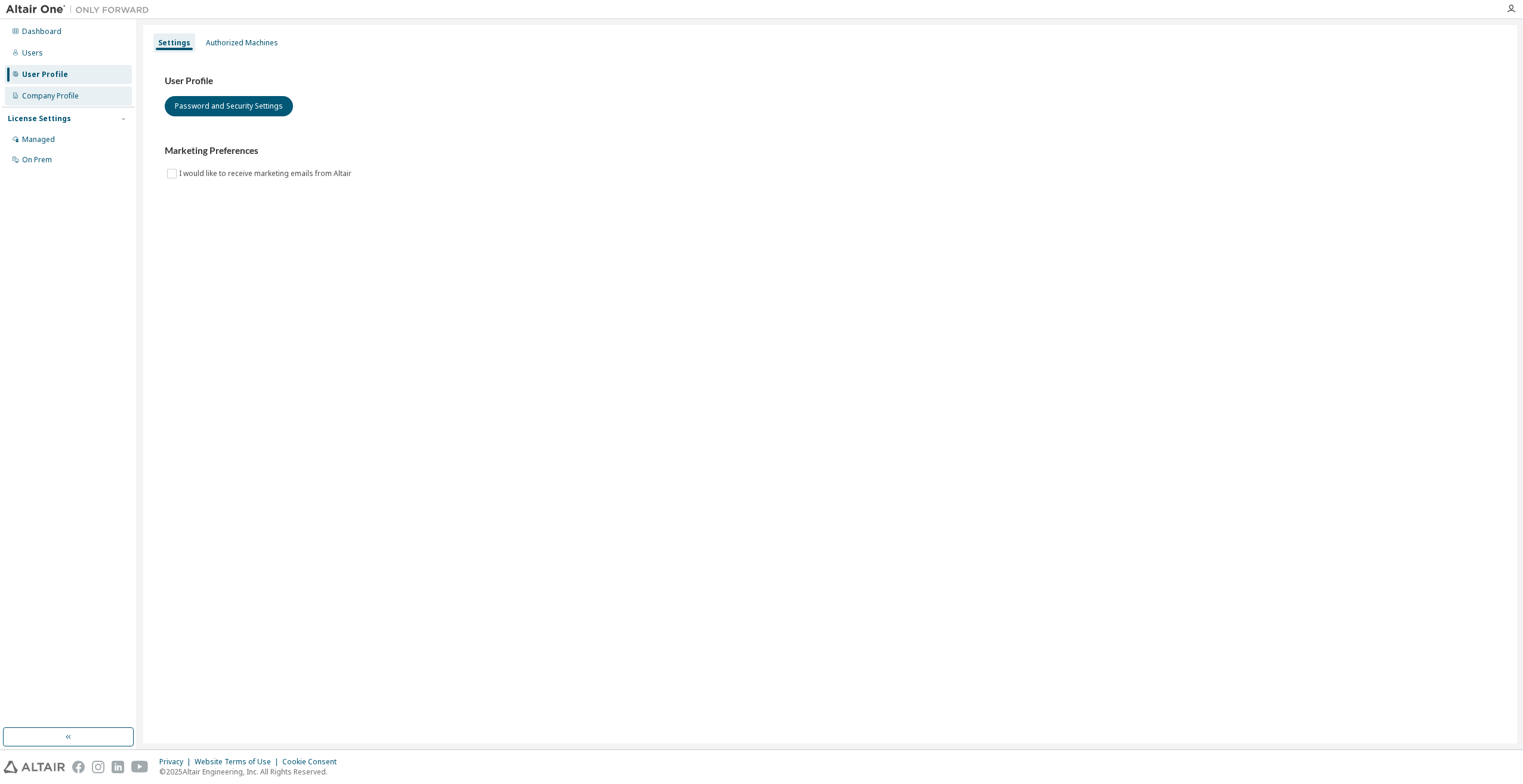
click at [74, 92] on div "Company Profile" at bounding box center [50, 96] width 56 height 9
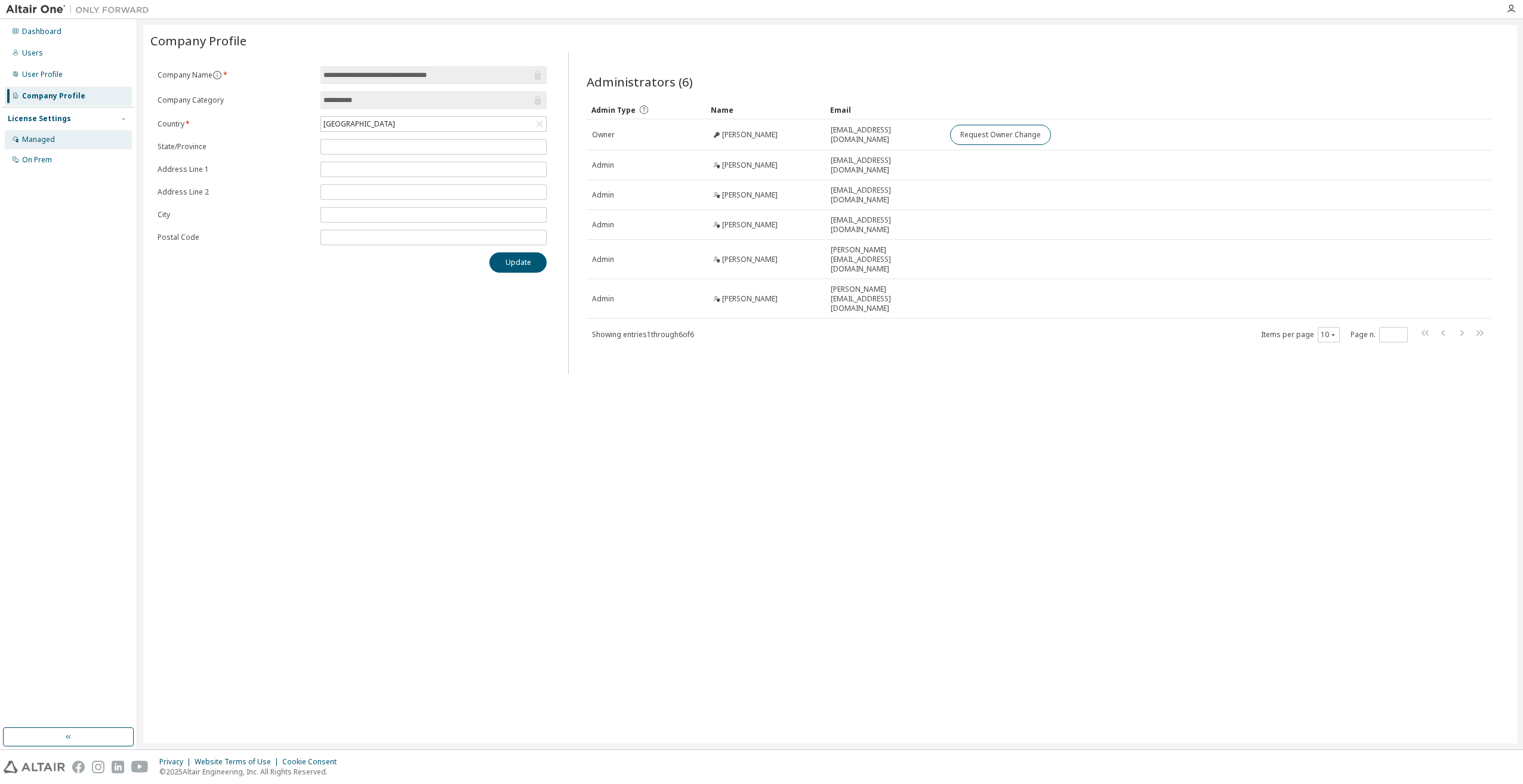
click at [52, 139] on div "Managed" at bounding box center [38, 139] width 32 height 9
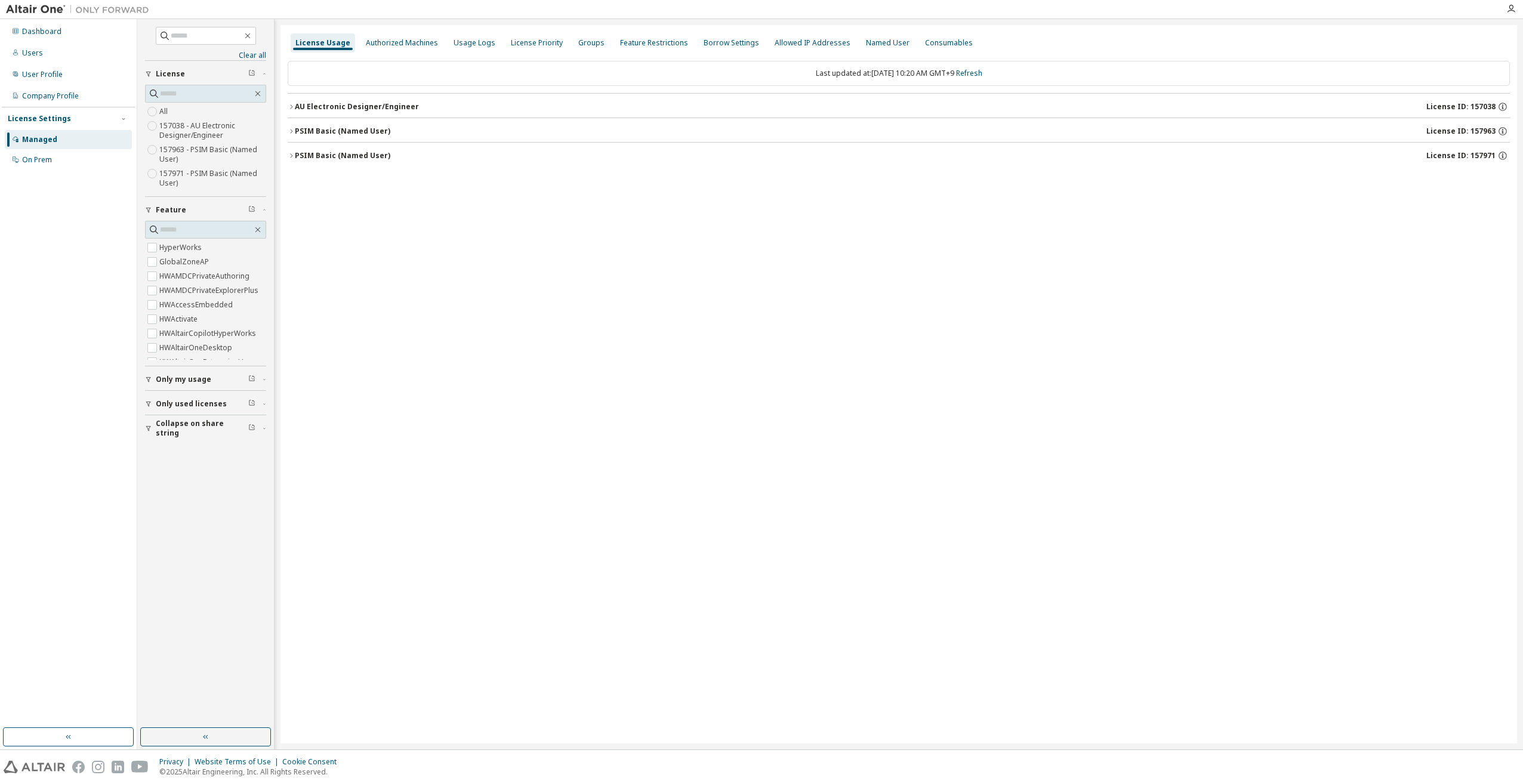
click at [145, 378] on div "Clear all Collapse on share string Only used licenses Only my usage Feature Hyp…" at bounding box center [206, 373] width 133 height 705
click at [148, 379] on icon "button" at bounding box center [148, 380] width 5 height 5
click at [178, 382] on span "Only my usage" at bounding box center [184, 379] width 56 height 9
click at [177, 404] on span "Only used licenses" at bounding box center [191, 404] width 71 height 9
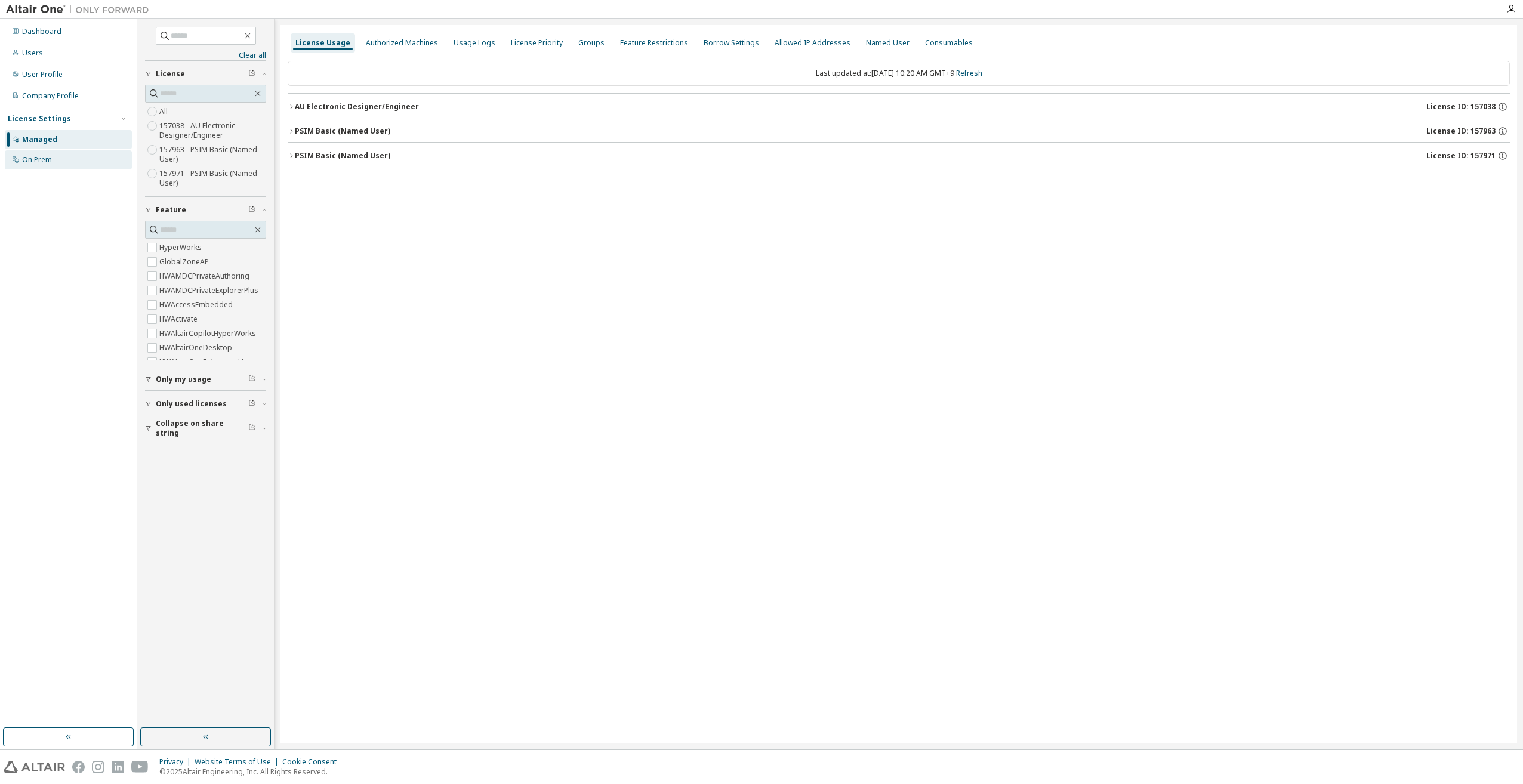
click at [57, 167] on div "On Prem" at bounding box center [68, 160] width 127 height 19
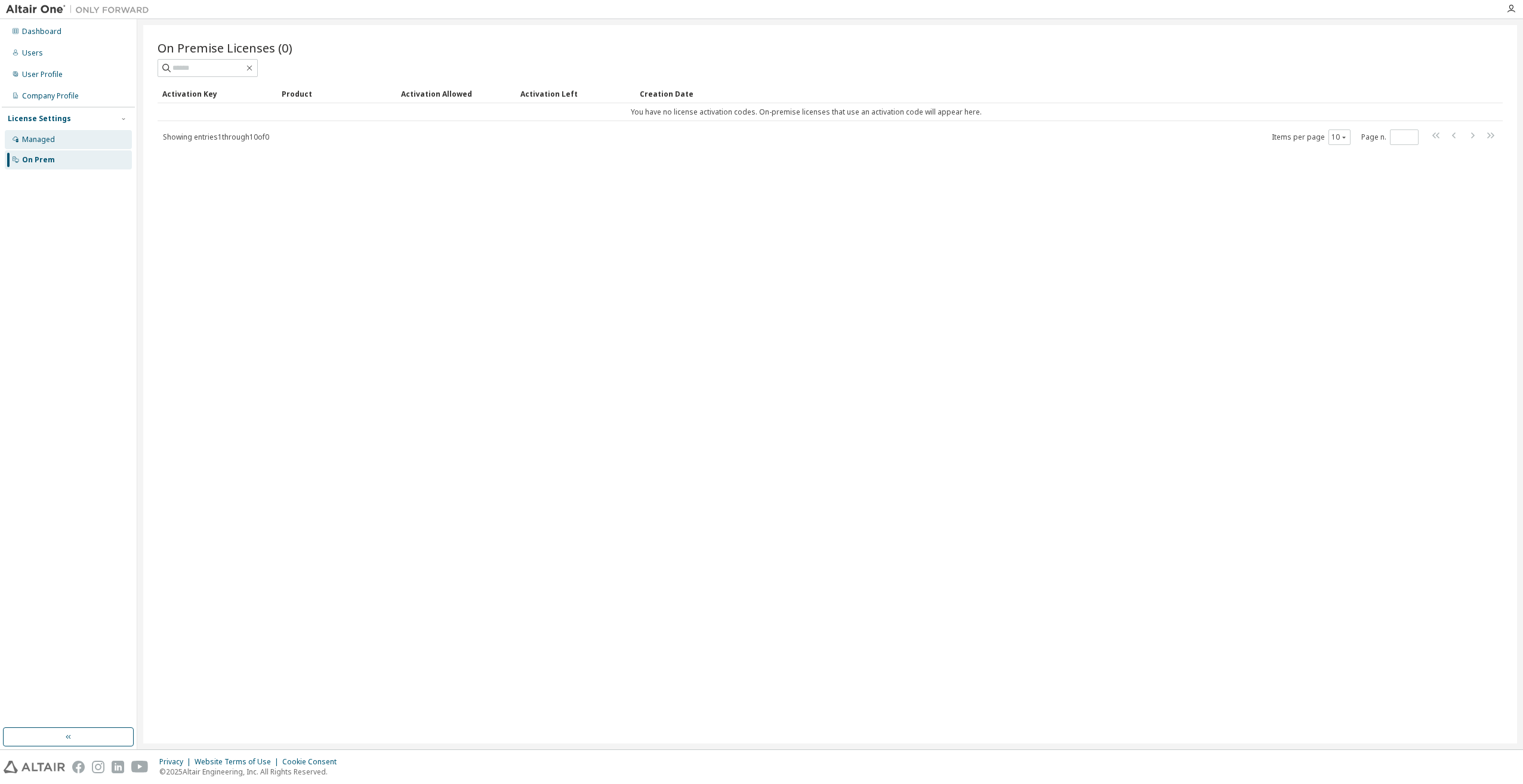
click at [48, 136] on div "Managed" at bounding box center [38, 139] width 32 height 9
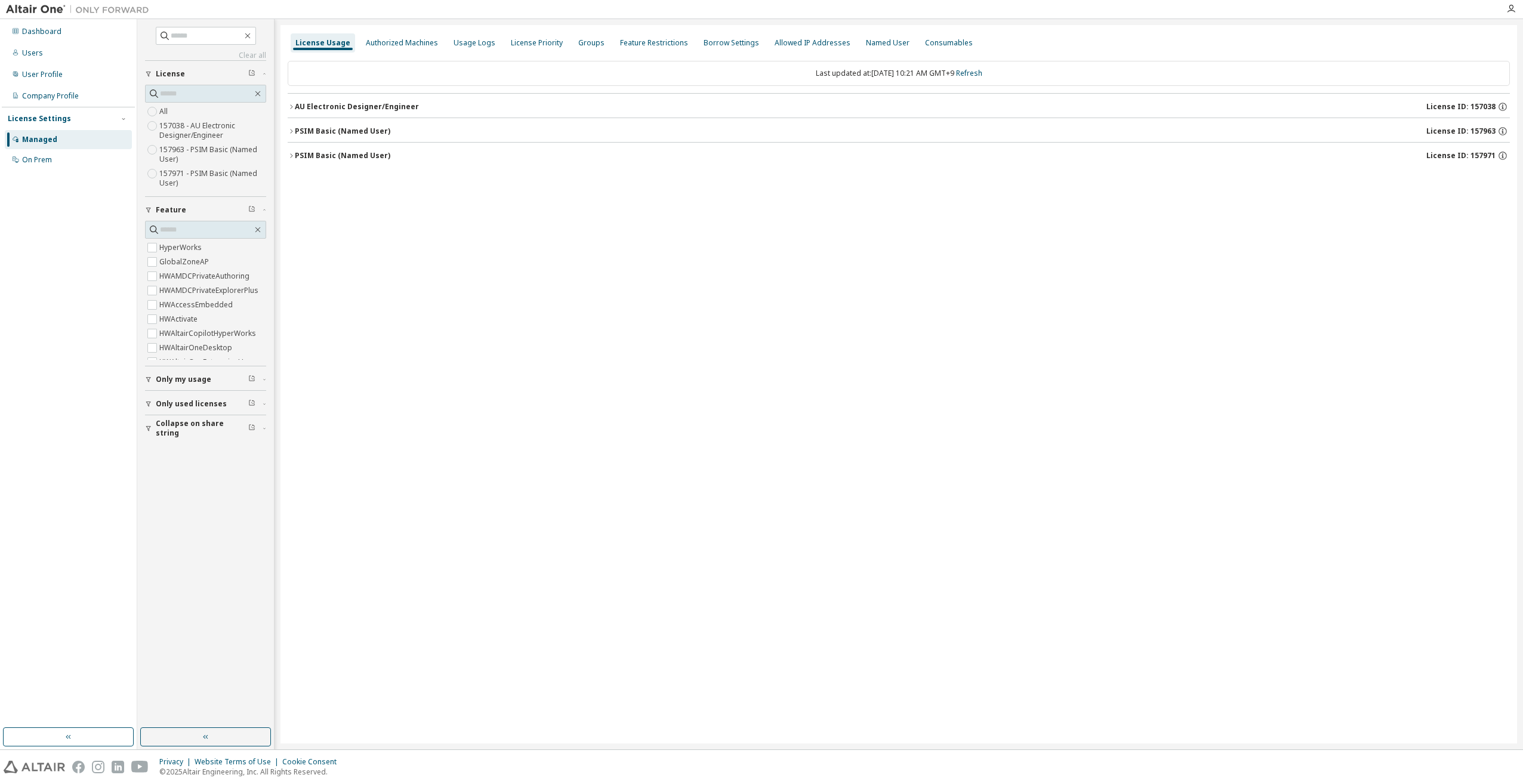
click at [176, 292] on label "HWAMDCPrivateExplorerPlus" at bounding box center [210, 290] width 101 height 15
click at [176, 292] on div "Collapse on share string Only used licenses Only my usage Feature HWAMDCPrivate…" at bounding box center [206, 197] width 121 height 274
click at [66, 165] on div "On Prem" at bounding box center [68, 160] width 127 height 19
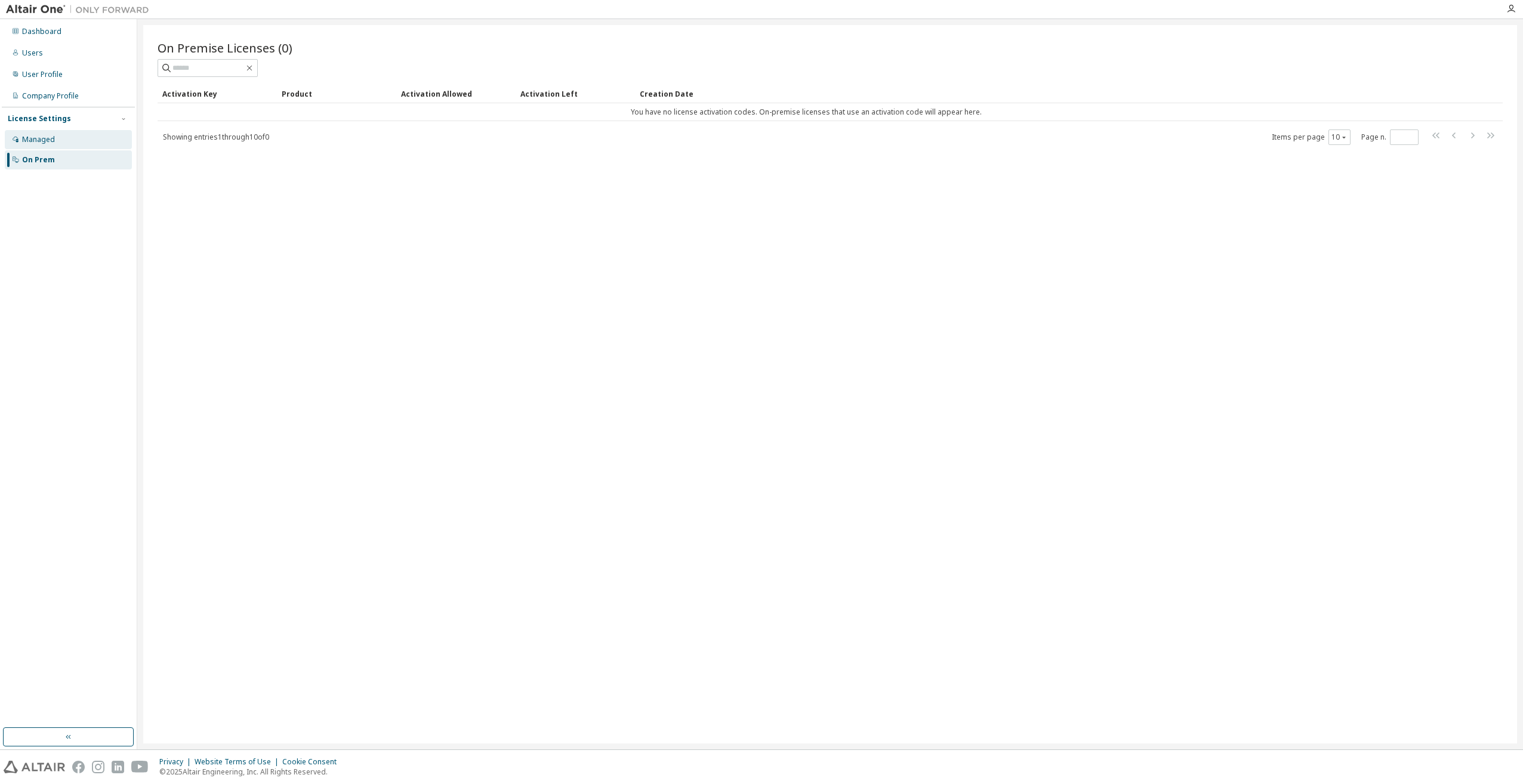
click at [63, 142] on div "Managed" at bounding box center [68, 139] width 127 height 19
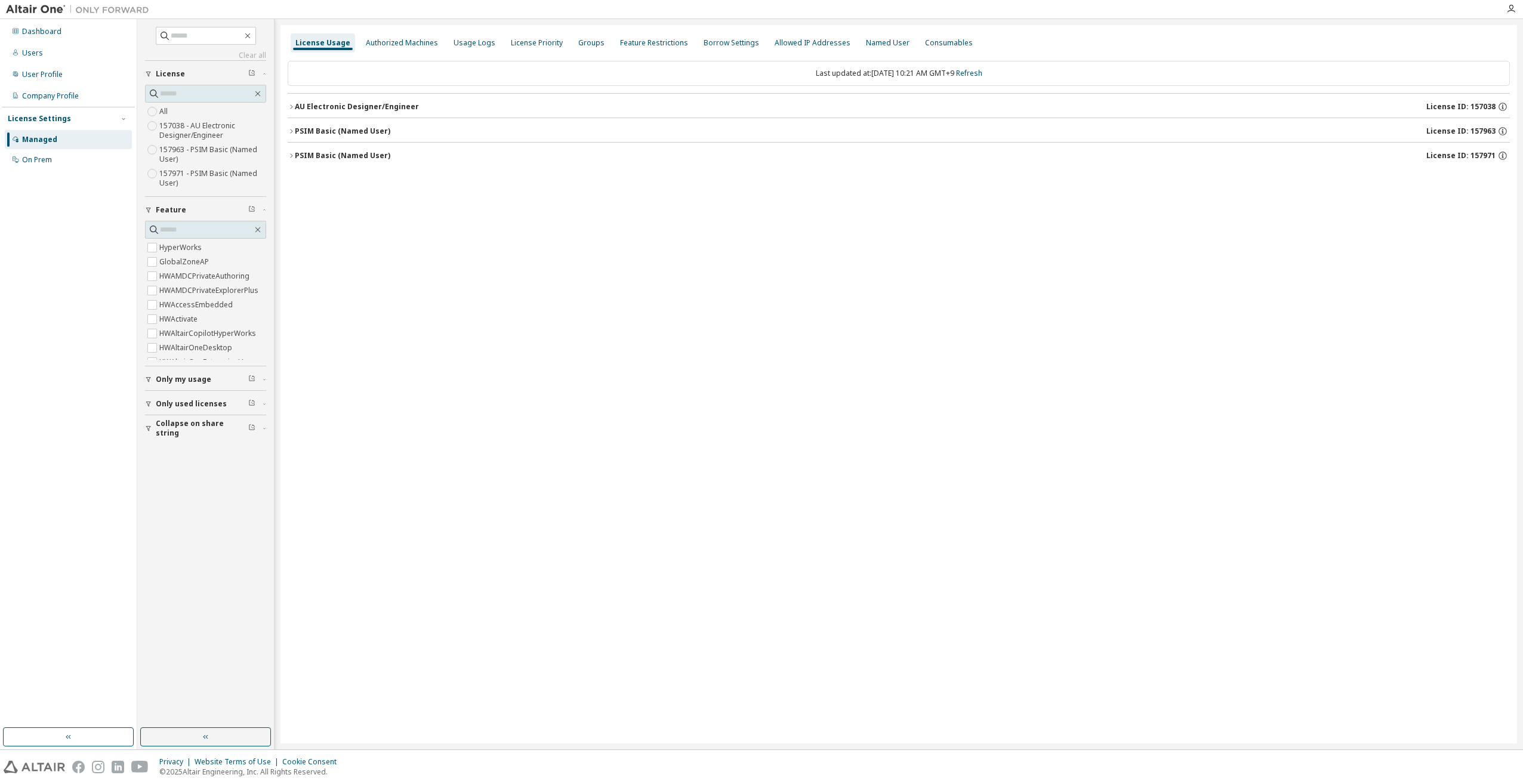
click at [200, 405] on span "Only used licenses" at bounding box center [191, 404] width 71 height 9
click at [185, 420] on div "Yes No" at bounding box center [206, 428] width 121 height 28
click at [146, 337] on button "Only used licenses" at bounding box center [206, 342] width 121 height 27
click at [36, 158] on div "On Prem" at bounding box center [36, 160] width 30 height 9
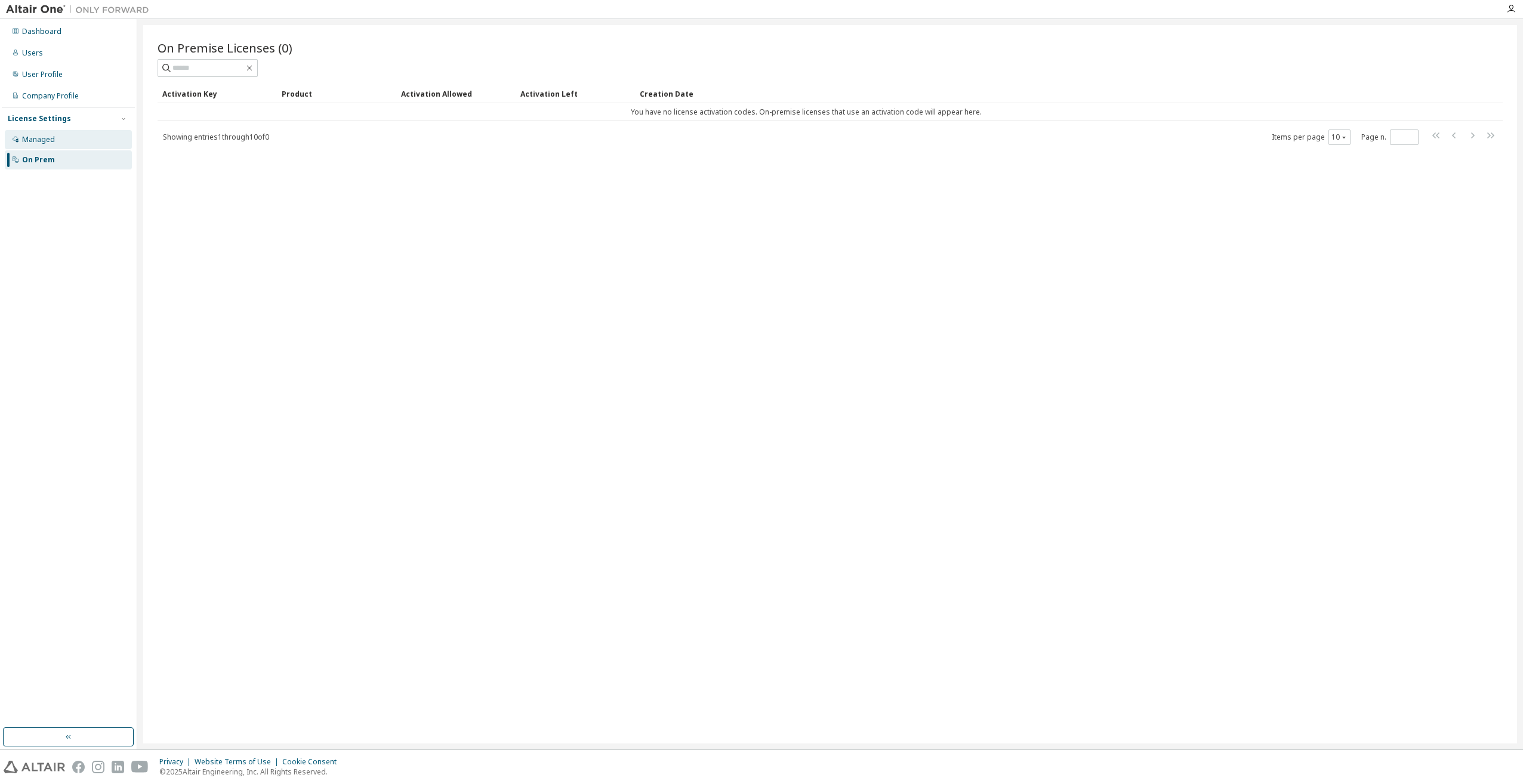
click at [37, 141] on div "Managed" at bounding box center [38, 139] width 32 height 9
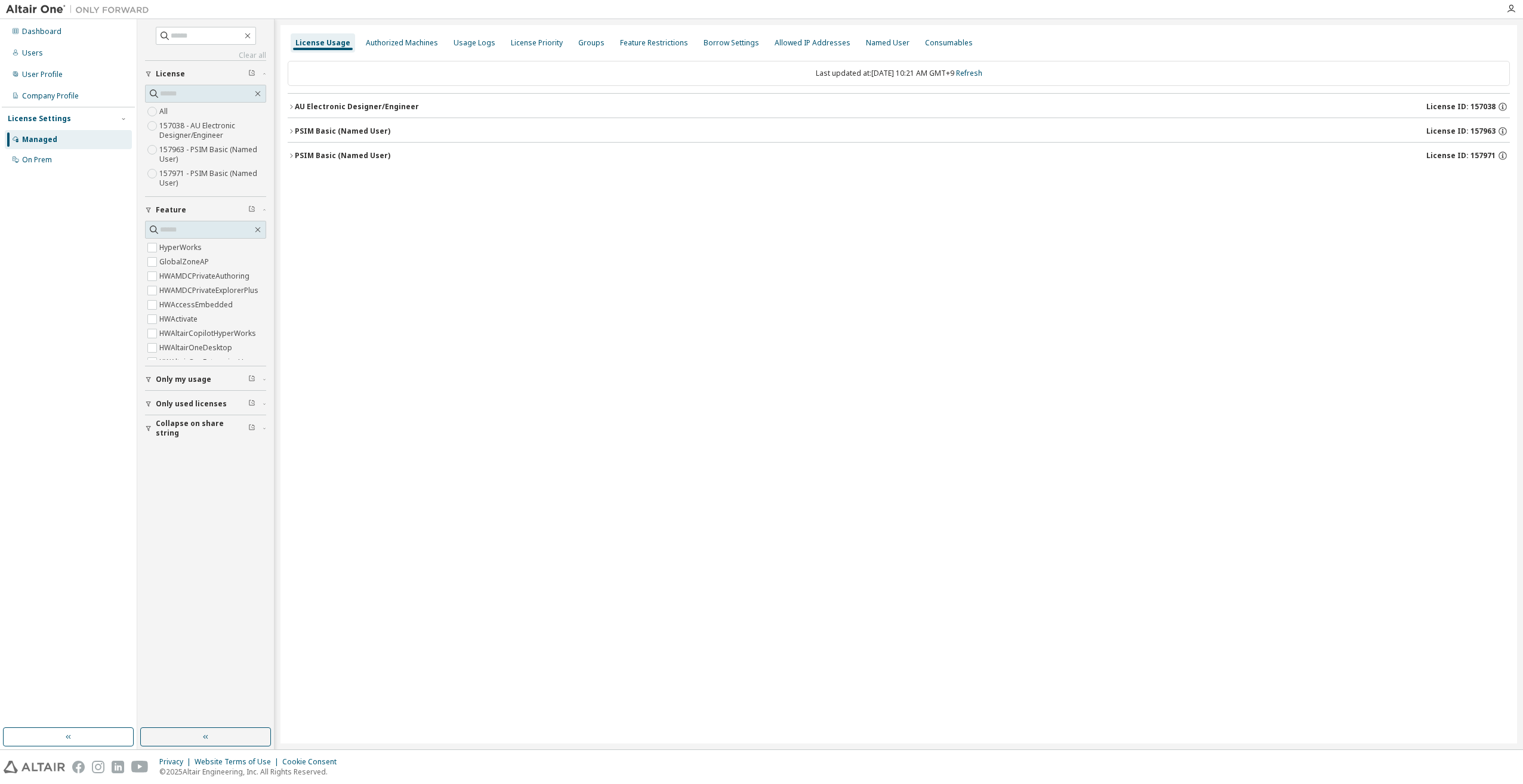
click at [289, 133] on icon "button" at bounding box center [291, 131] width 7 height 7
click at [288, 182] on icon "button" at bounding box center [291, 185] width 7 height 7
click at [398, 41] on div "Authorized Machines" at bounding box center [402, 43] width 72 height 9
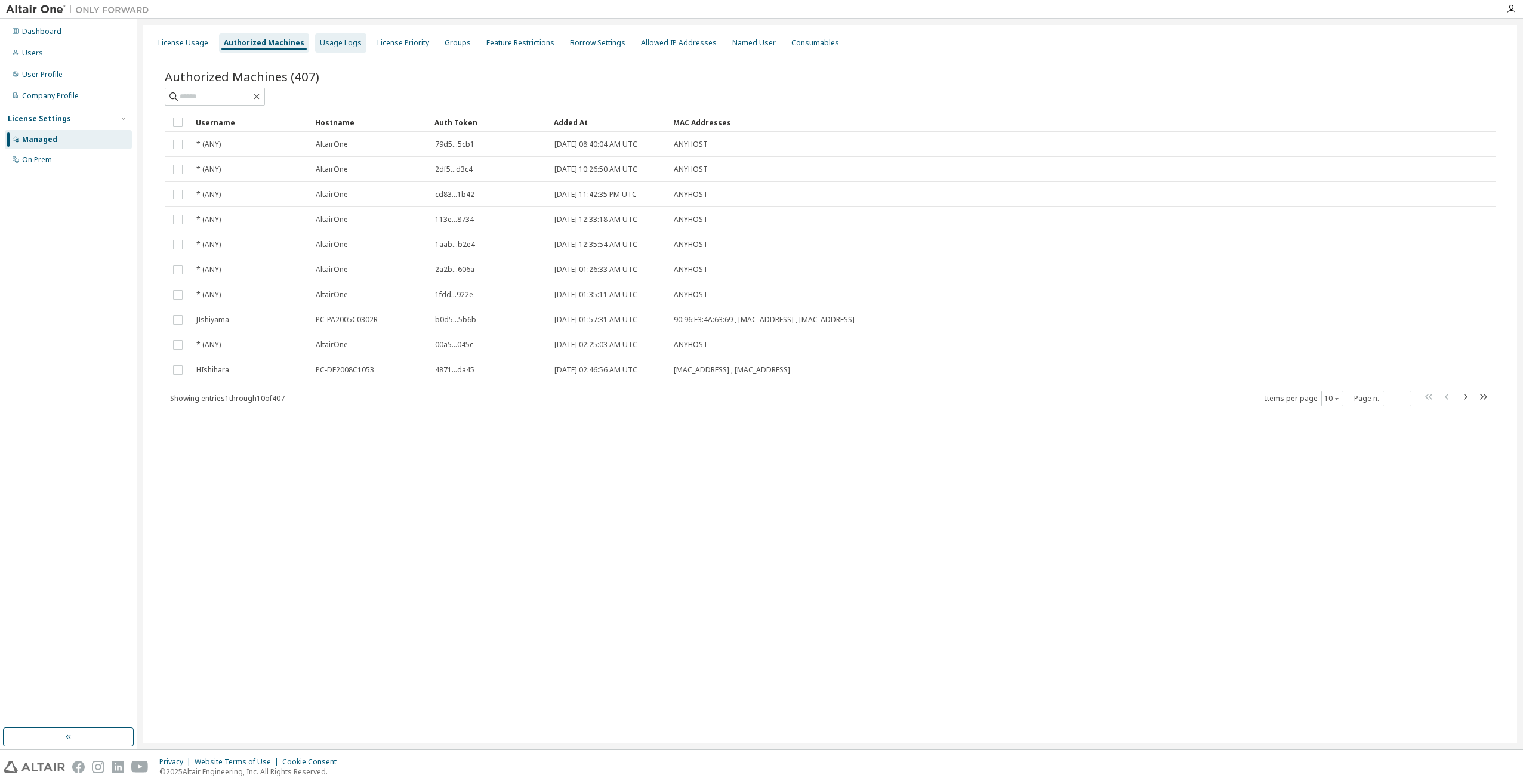
click at [339, 40] on div "Usage Logs" at bounding box center [340, 43] width 42 height 9
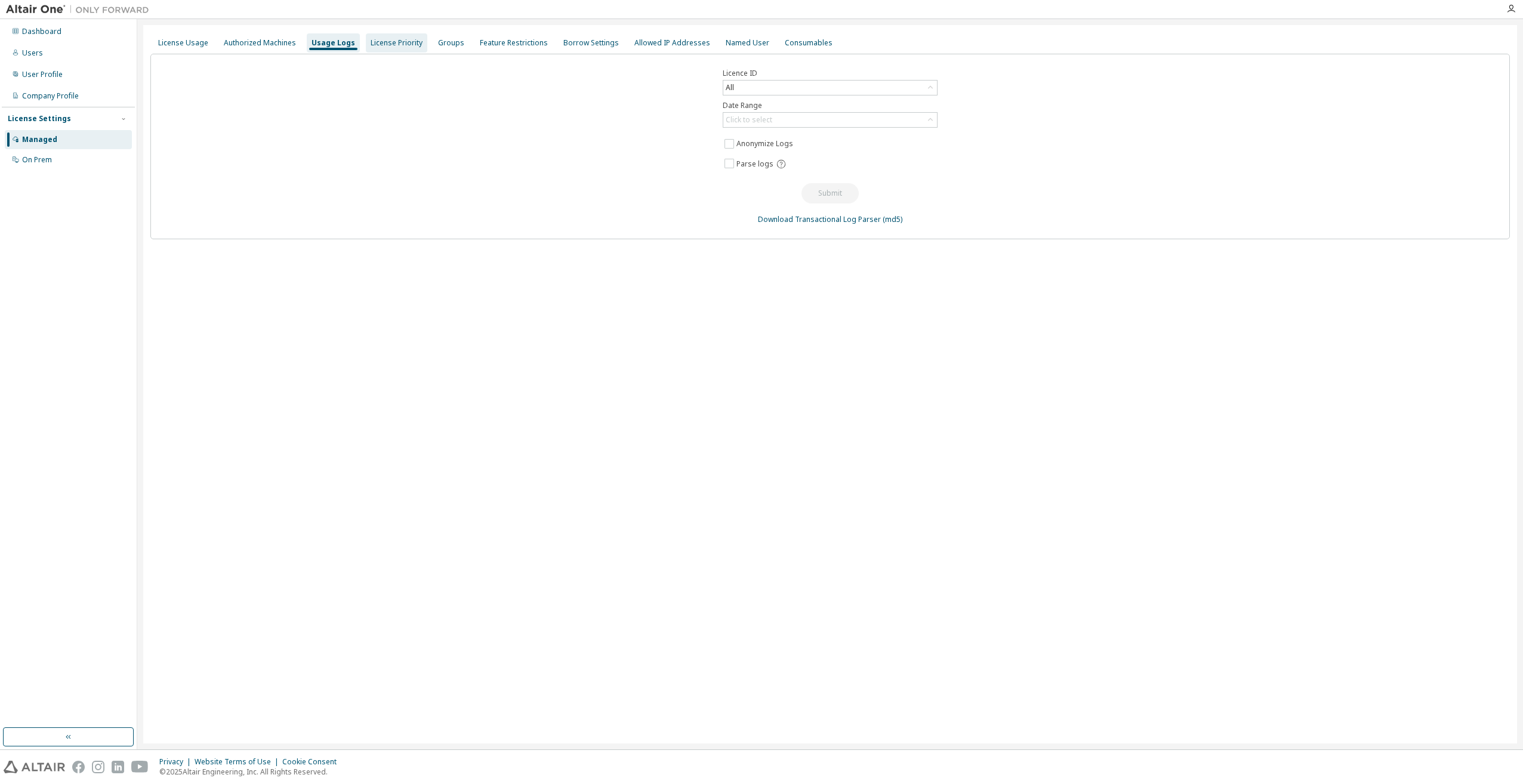
click at [385, 42] on div "License Priority" at bounding box center [396, 43] width 52 height 9
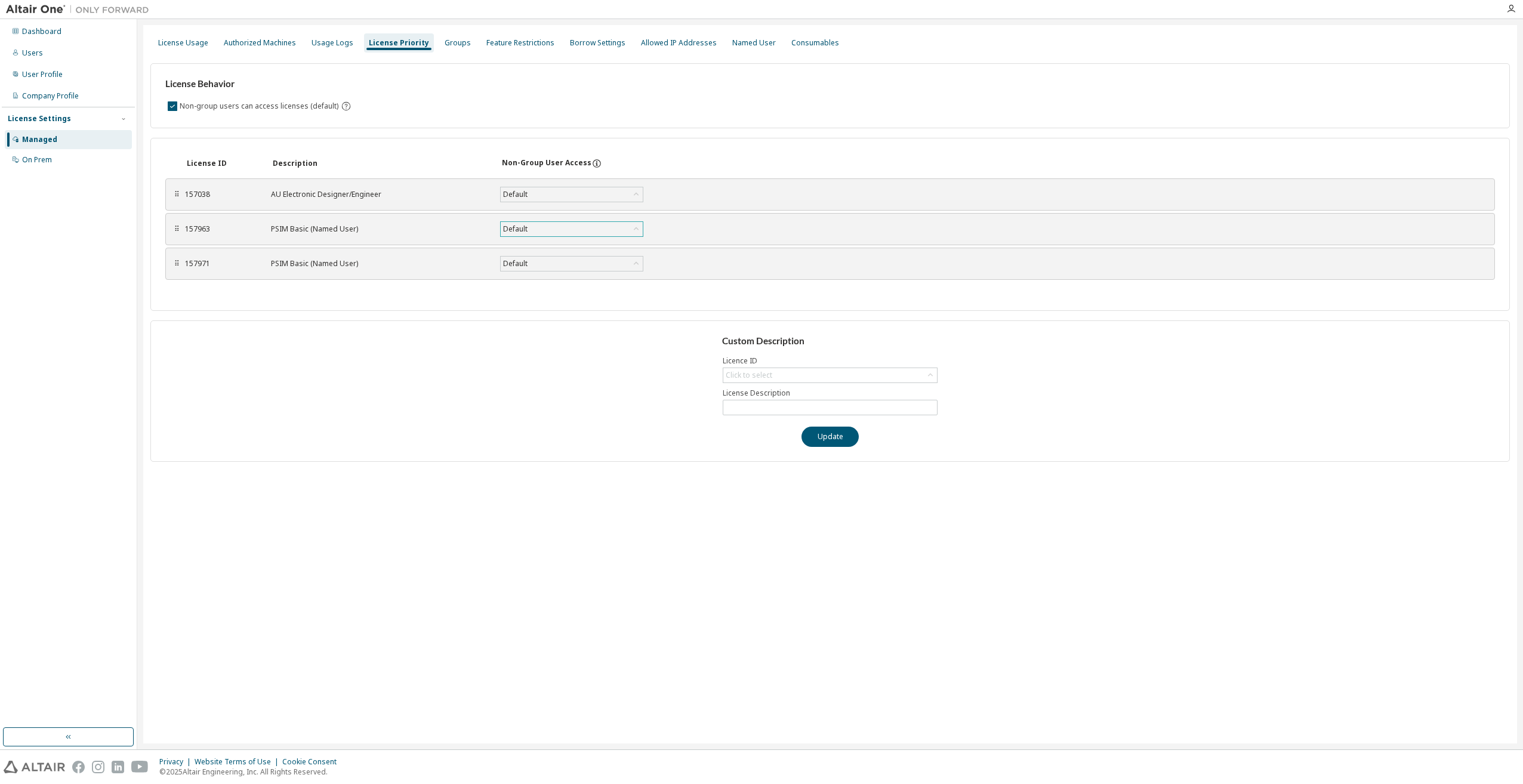
click at [614, 229] on div "Default" at bounding box center [572, 229] width 142 height 15
click at [580, 105] on div "Non-group users can access licenses (default)" at bounding box center [829, 106] width 1329 height 15
click at [448, 46] on div "Groups" at bounding box center [457, 43] width 27 height 9
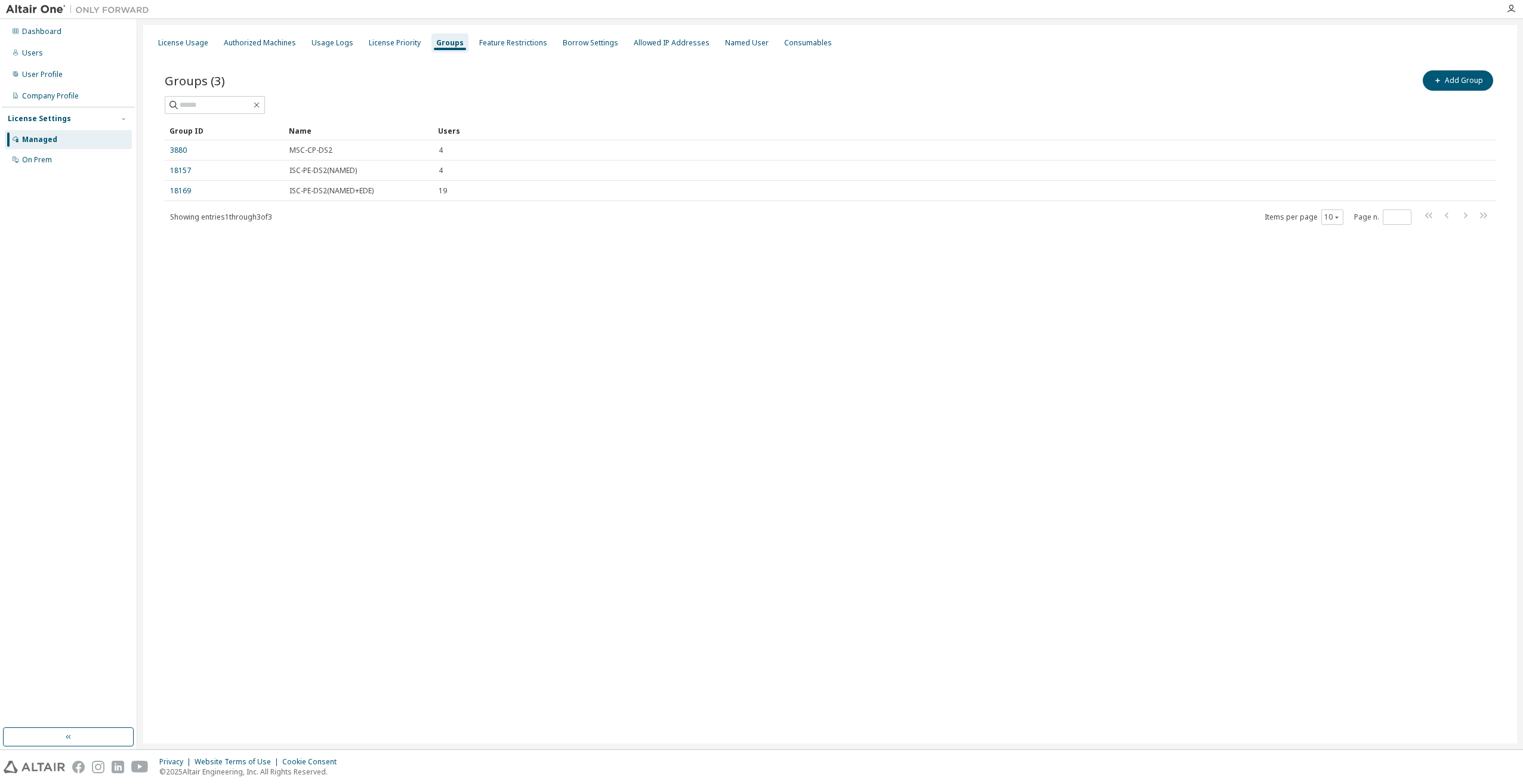
click at [448, 46] on div "Groups" at bounding box center [450, 43] width 27 height 9
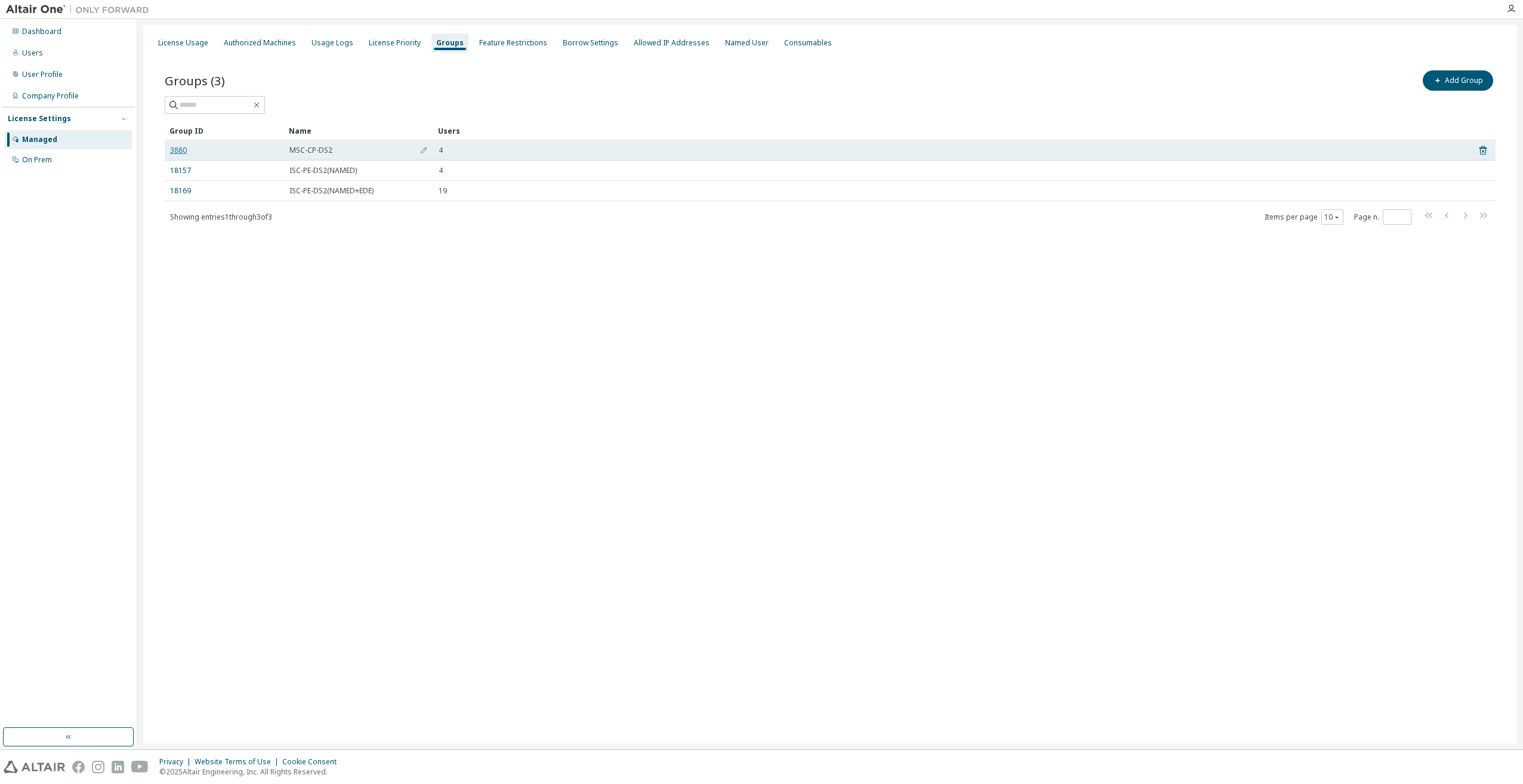
click at [177, 146] on link "3880" at bounding box center [178, 150] width 17 height 9
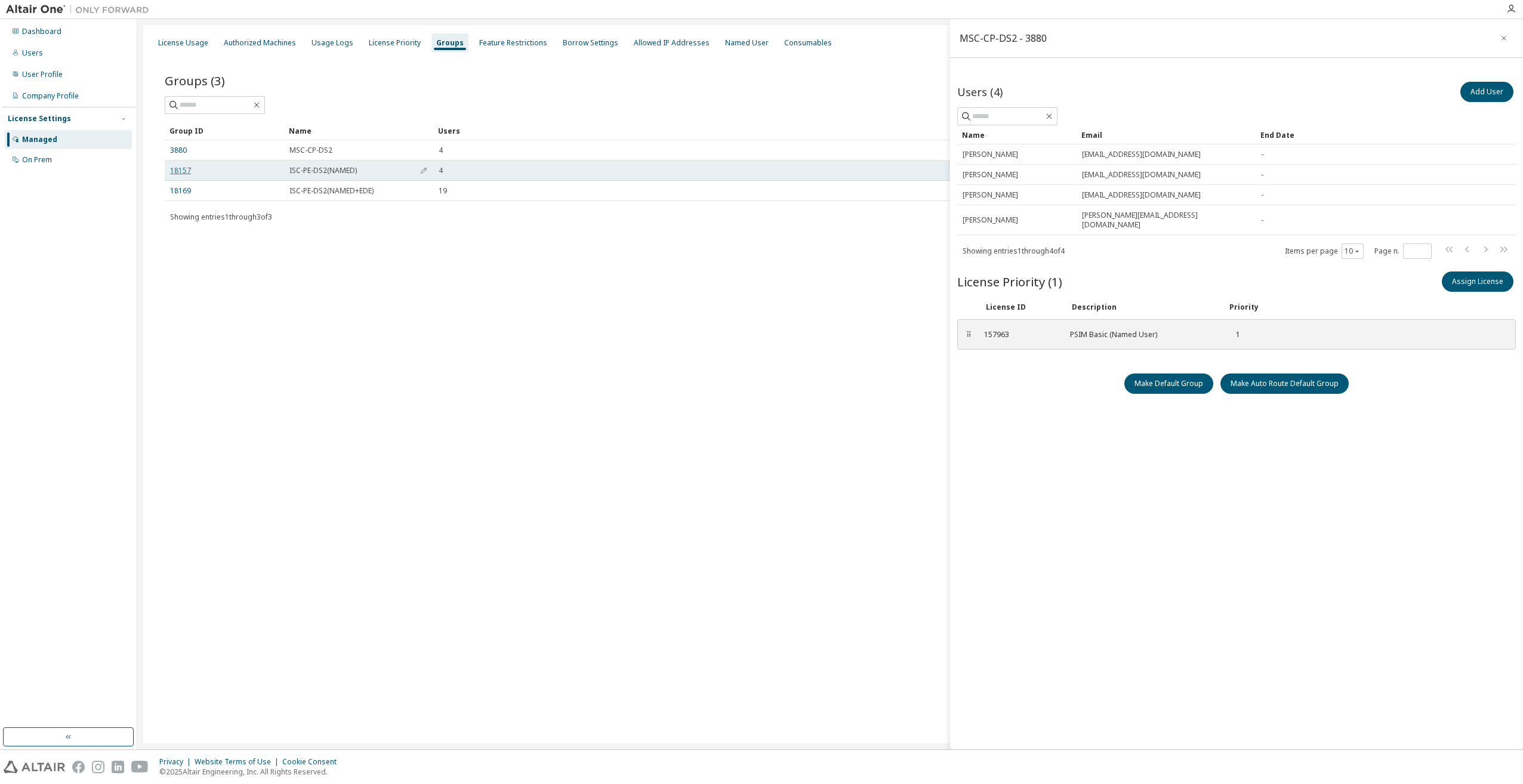
click at [188, 170] on link "18157" at bounding box center [180, 170] width 21 height 9
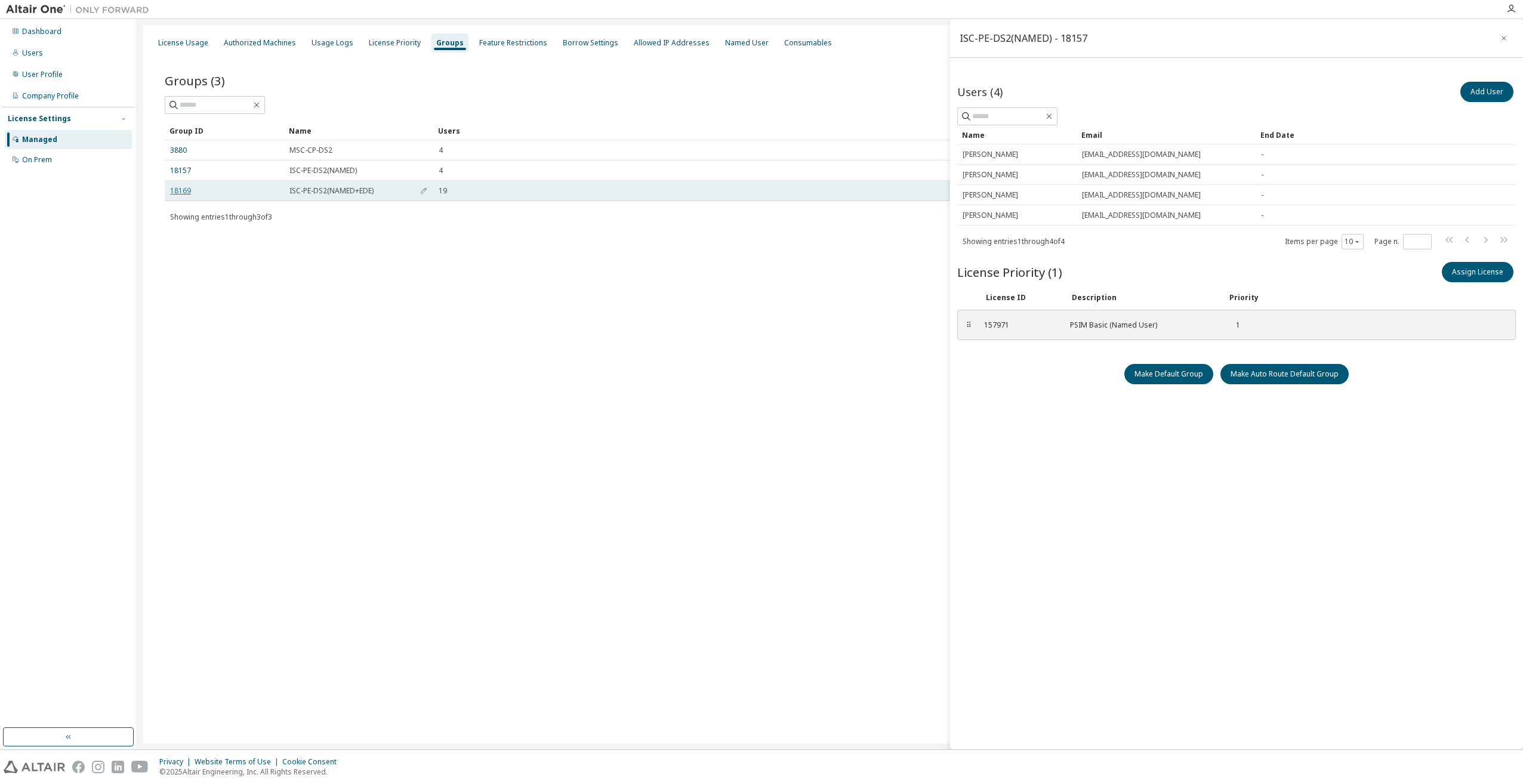
click at [188, 190] on link "18169" at bounding box center [180, 191] width 21 height 9
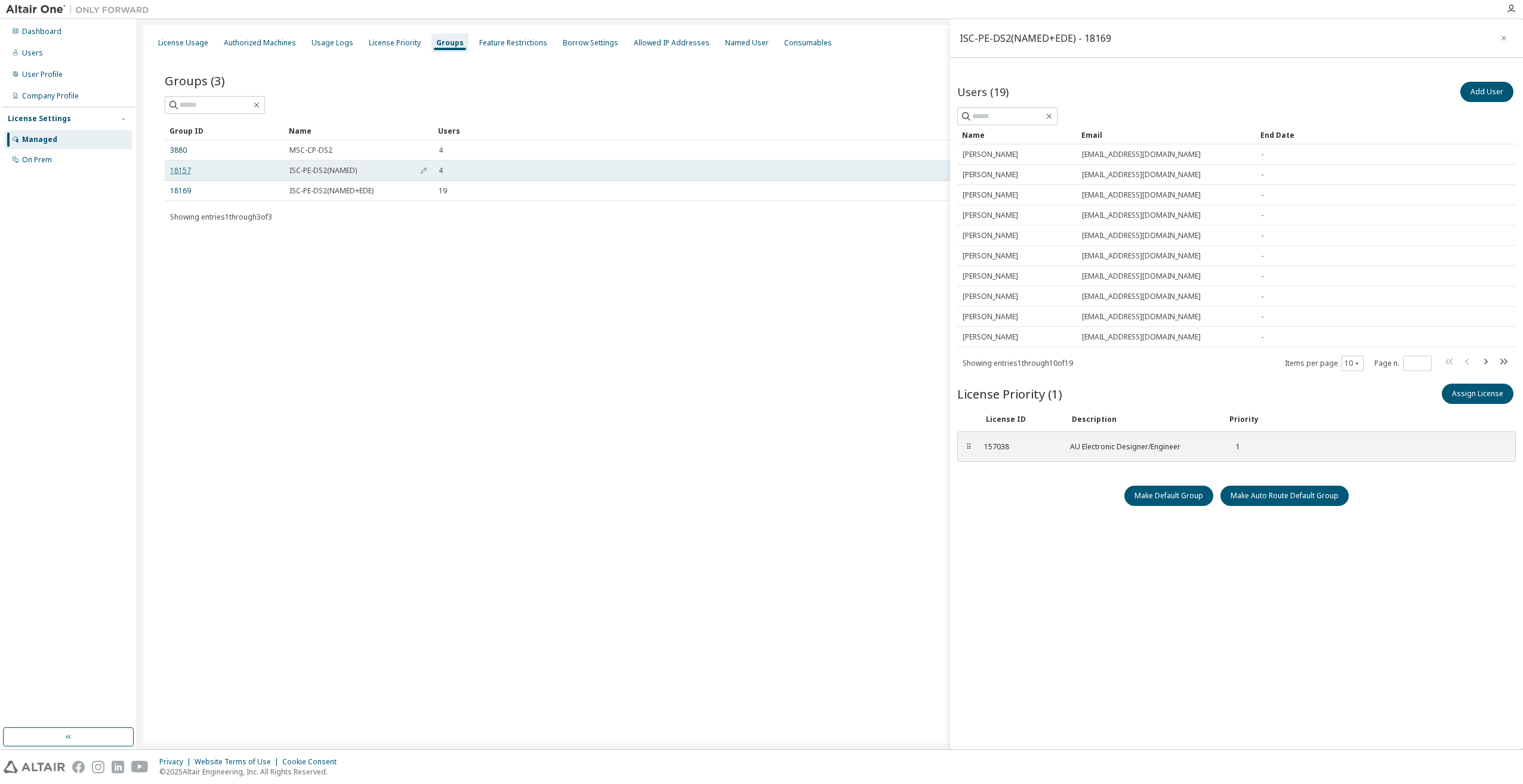
click at [185, 168] on link "18157" at bounding box center [180, 170] width 21 height 9
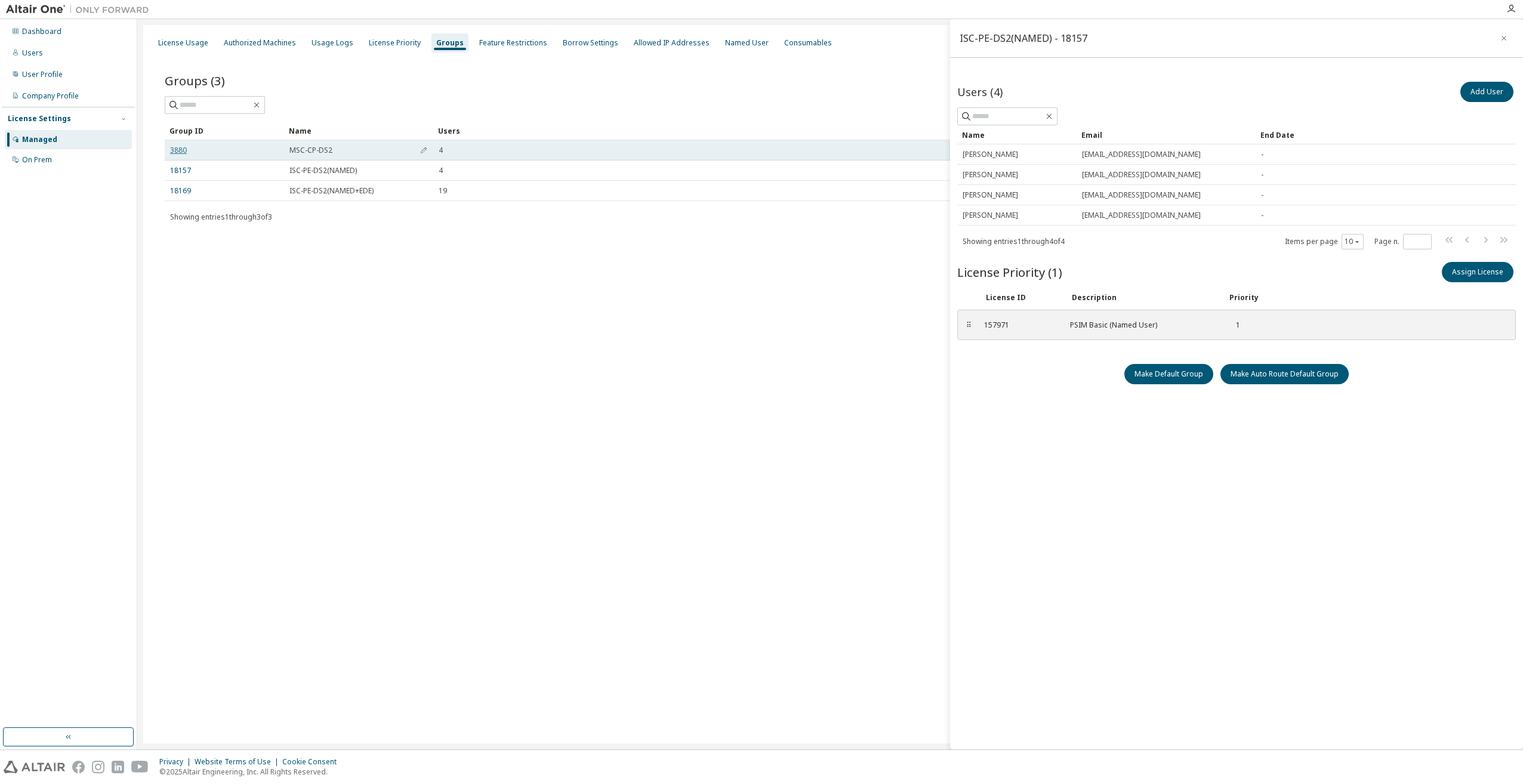
click at [178, 152] on link "3880" at bounding box center [178, 150] width 17 height 9
